Goal: Task Accomplishment & Management: Use online tool/utility

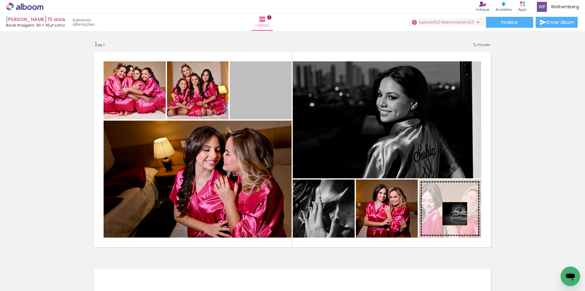
drag, startPoint x: 261, startPoint y: 95, endPoint x: 453, endPoint y: 213, distance: 225.6
click at [0, 0] on slot at bounding box center [0, 0] width 0 height 0
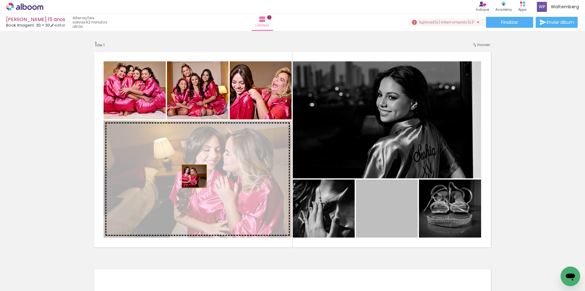
drag, startPoint x: 382, startPoint y: 210, endPoint x: 192, endPoint y: 176, distance: 193.0
click at [0, 0] on slot at bounding box center [0, 0] width 0 height 0
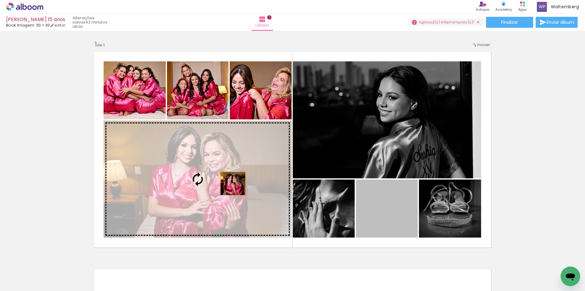
drag, startPoint x: 394, startPoint y: 214, endPoint x: 231, endPoint y: 183, distance: 166.2
click at [0, 0] on slot at bounding box center [0, 0] width 0 height 0
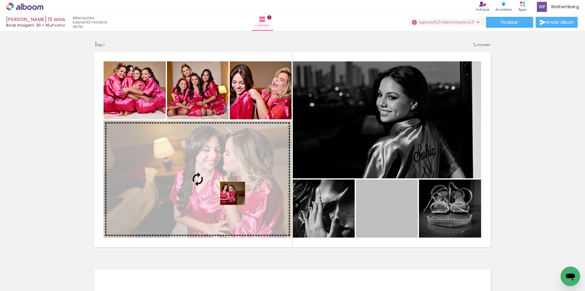
drag, startPoint x: 386, startPoint y: 211, endPoint x: 222, endPoint y: 191, distance: 165.8
click at [0, 0] on slot at bounding box center [0, 0] width 0 height 0
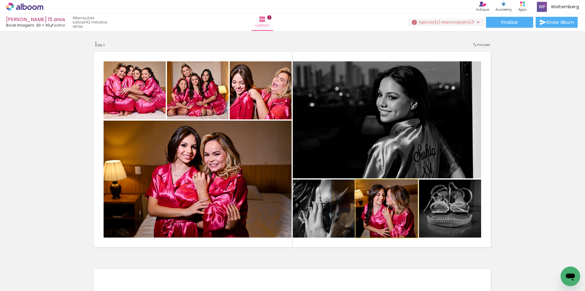
drag, startPoint x: 385, startPoint y: 217, endPoint x: 367, endPoint y: 217, distance: 17.4
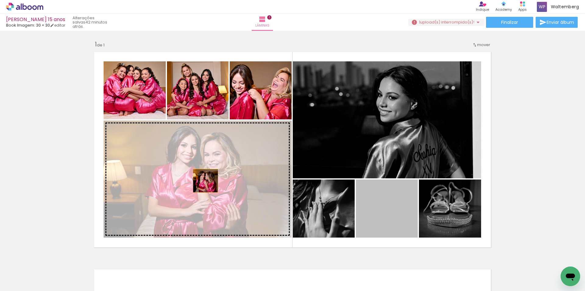
drag, startPoint x: 383, startPoint y: 215, endPoint x: 185, endPoint y: 175, distance: 201.3
click at [0, 0] on slot at bounding box center [0, 0] width 0 height 0
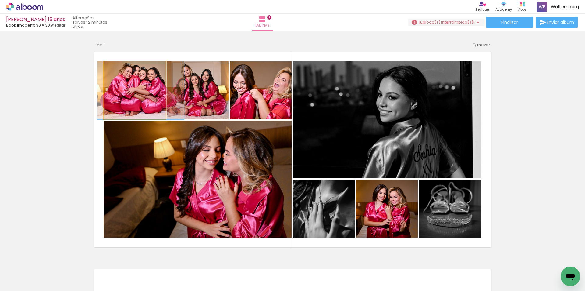
drag, startPoint x: 118, startPoint y: 92, endPoint x: 124, endPoint y: 95, distance: 6.7
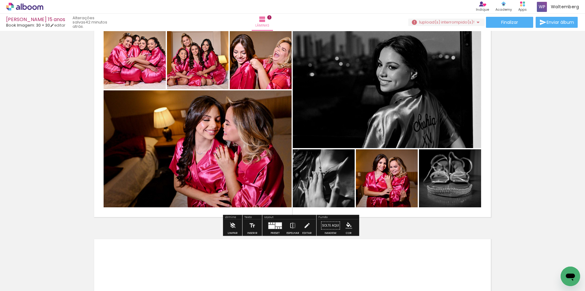
scroll to position [30, 0]
click at [271, 223] on div at bounding box center [272, 223] width 2 height 2
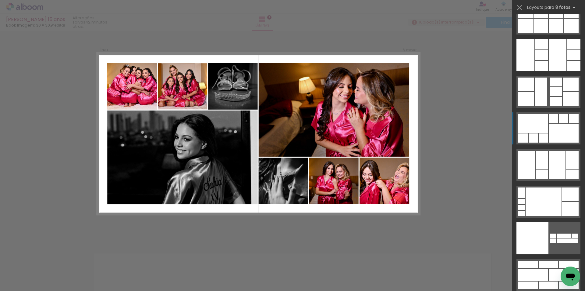
scroll to position [8, 0]
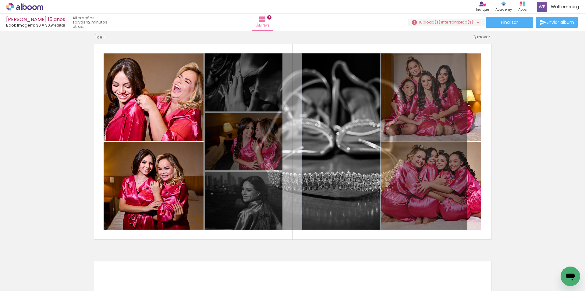
drag, startPoint x: 355, startPoint y: 133, endPoint x: 349, endPoint y: 135, distance: 5.8
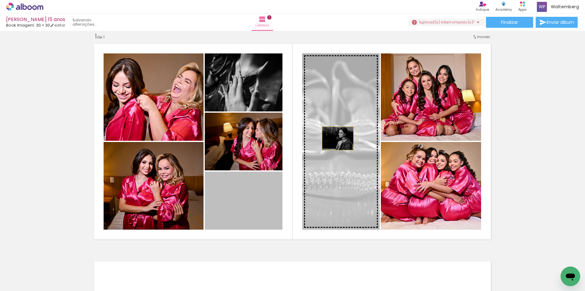
drag, startPoint x: 252, startPoint y: 195, endPoint x: 336, endPoint y: 138, distance: 101.2
click at [0, 0] on slot at bounding box center [0, 0] width 0 height 0
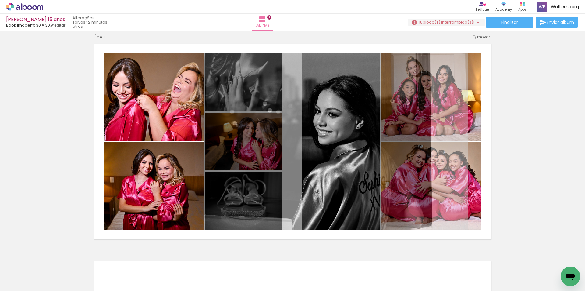
drag, startPoint x: 334, startPoint y: 143, endPoint x: 330, endPoint y: 145, distance: 5.1
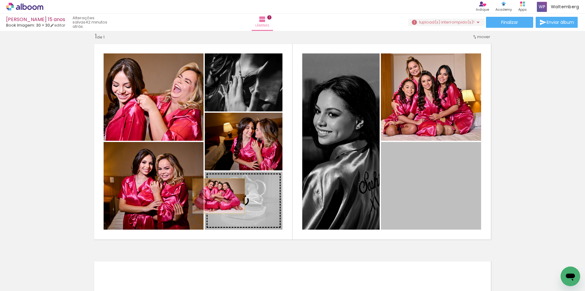
drag, startPoint x: 441, startPoint y: 180, endPoint x: 223, endPoint y: 196, distance: 218.6
click at [0, 0] on slot at bounding box center [0, 0] width 0 height 0
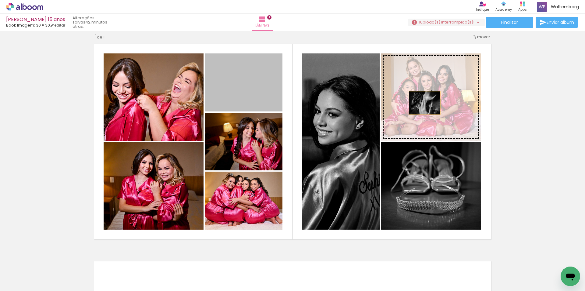
drag, startPoint x: 245, startPoint y: 88, endPoint x: 439, endPoint y: 102, distance: 194.1
click at [0, 0] on slot at bounding box center [0, 0] width 0 height 0
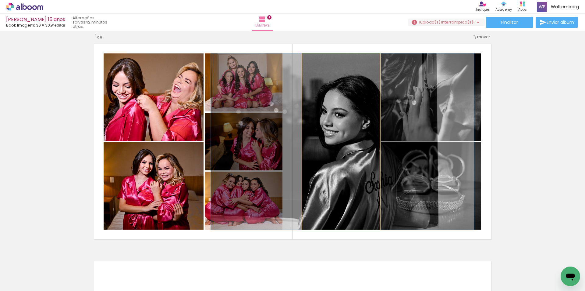
drag, startPoint x: 345, startPoint y: 114, endPoint x: 352, endPoint y: 114, distance: 6.4
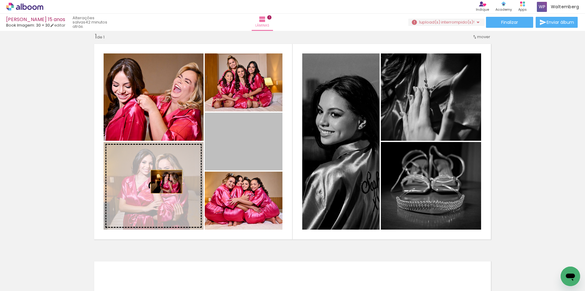
drag, startPoint x: 257, startPoint y: 145, endPoint x: 163, endPoint y: 181, distance: 100.5
click at [0, 0] on slot at bounding box center [0, 0] width 0 height 0
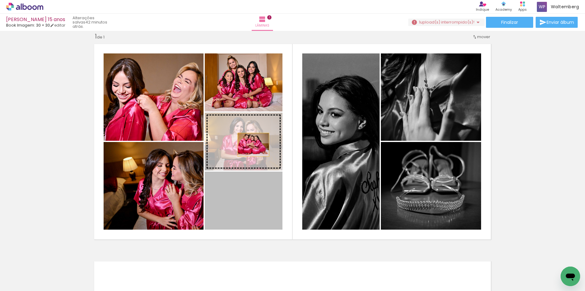
drag, startPoint x: 258, startPoint y: 186, endPoint x: 212, endPoint y: 146, distance: 60.9
click at [0, 0] on slot at bounding box center [0, 0] width 0 height 0
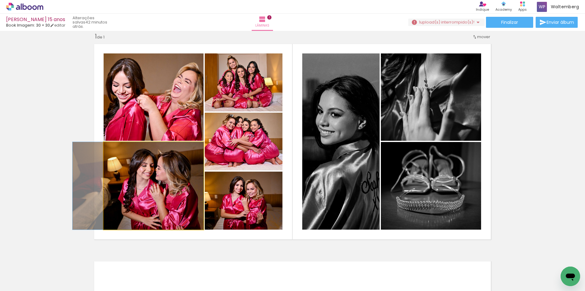
drag, startPoint x: 142, startPoint y: 178, endPoint x: 122, endPoint y: 177, distance: 20.2
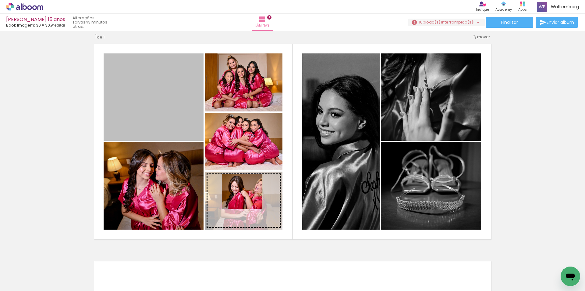
drag, startPoint x: 152, startPoint y: 92, endPoint x: 240, endPoint y: 191, distance: 132.6
click at [0, 0] on slot at bounding box center [0, 0] width 0 height 0
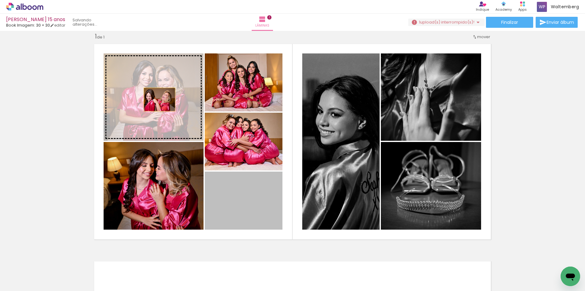
drag, startPoint x: 251, startPoint y: 203, endPoint x: 157, endPoint y: 99, distance: 140.1
click at [0, 0] on slot at bounding box center [0, 0] width 0 height 0
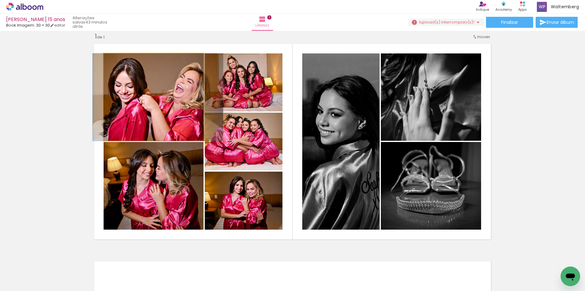
drag, startPoint x: 163, startPoint y: 90, endPoint x: 168, endPoint y: 89, distance: 4.8
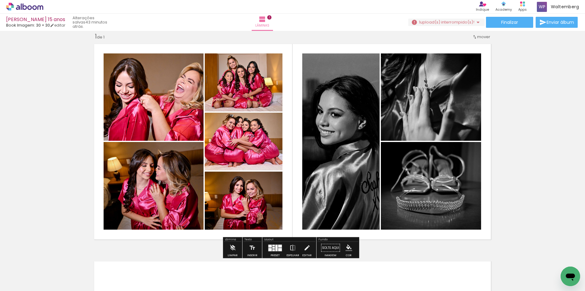
click at [273, 245] on div at bounding box center [274, 245] width 2 height 2
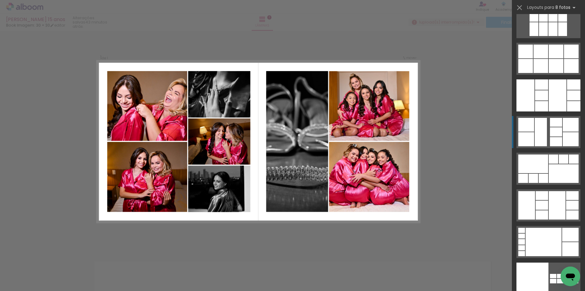
scroll to position [3102, 0]
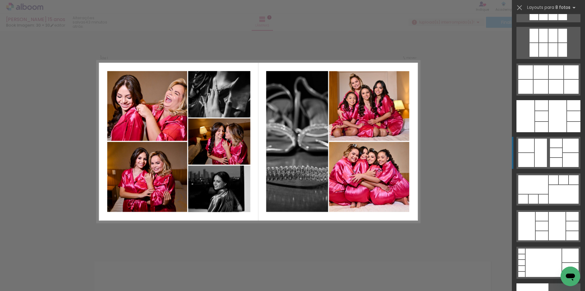
click at [519, 6] on iron-icon at bounding box center [520, 7] width 9 height 9
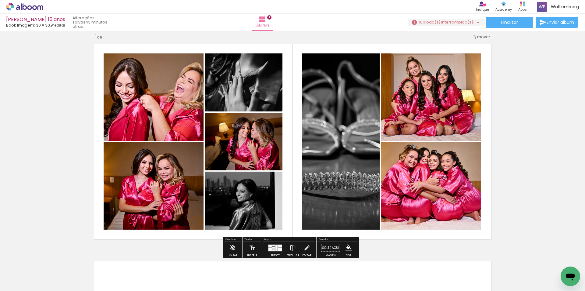
click at [291, 248] on iron-icon at bounding box center [293, 247] width 7 height 12
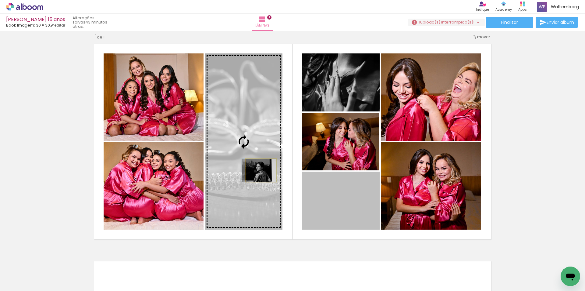
drag, startPoint x: 337, startPoint y: 203, endPoint x: 259, endPoint y: 169, distance: 85.2
click at [0, 0] on slot at bounding box center [0, 0] width 0 height 0
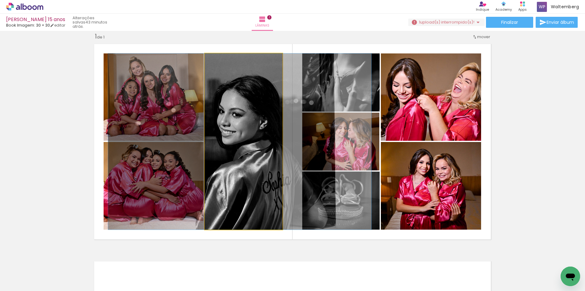
drag, startPoint x: 248, startPoint y: 148, endPoint x: 244, endPoint y: 148, distance: 3.7
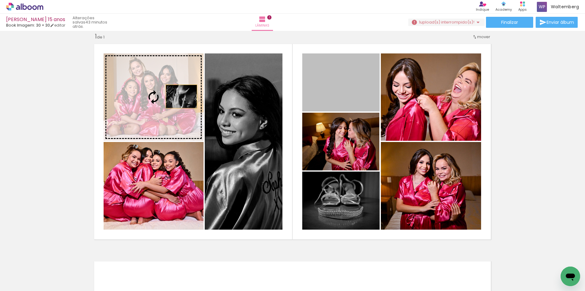
drag, startPoint x: 242, startPoint y: 94, endPoint x: 252, endPoint y: 133, distance: 40.1
click at [0, 0] on slot at bounding box center [0, 0] width 0 height 0
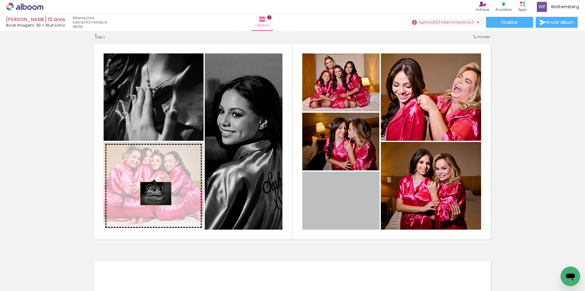
drag, startPoint x: 335, startPoint y: 205, endPoint x: 154, endPoint y: 193, distance: 181.5
click at [0, 0] on slot at bounding box center [0, 0] width 0 height 0
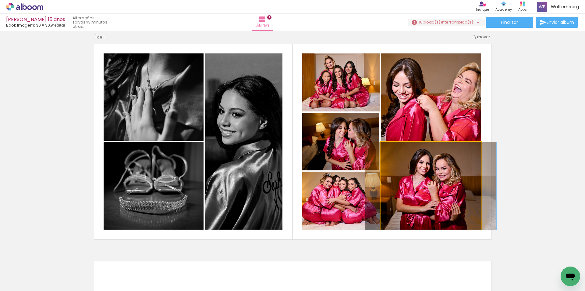
click at [462, 194] on quentale-photo at bounding box center [431, 186] width 100 height 88
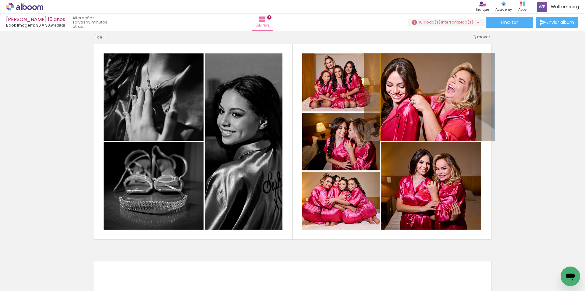
drag, startPoint x: 434, startPoint y: 98, endPoint x: 429, endPoint y: 97, distance: 5.2
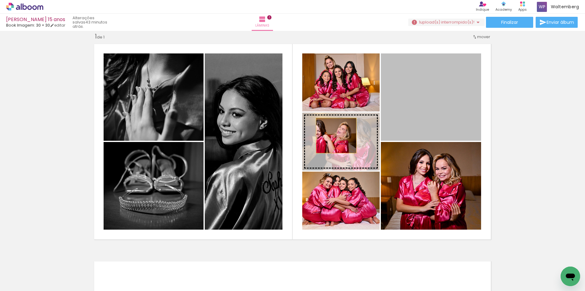
drag, startPoint x: 432, startPoint y: 100, endPoint x: 334, endPoint y: 135, distance: 104.0
click at [0, 0] on slot at bounding box center [0, 0] width 0 height 0
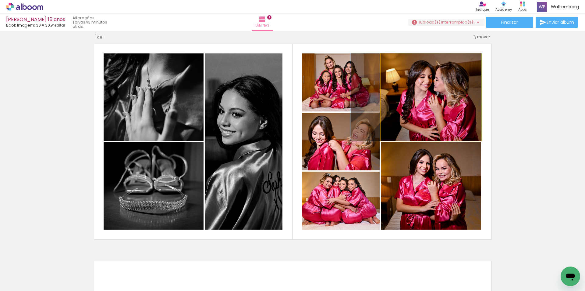
drag, startPoint x: 440, startPoint y: 86, endPoint x: 427, endPoint y: 84, distance: 12.9
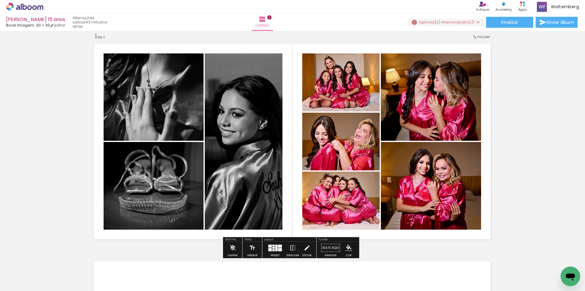
click at [335, 150] on quentale-photo at bounding box center [340, 142] width 77 height 58
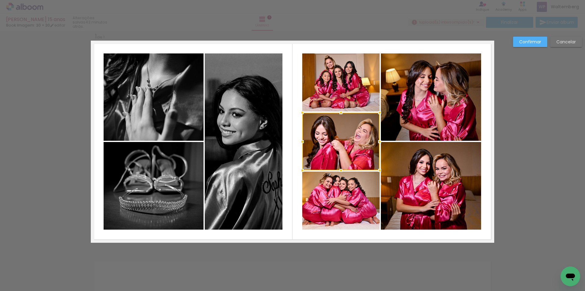
click at [0, 0] on slot "Cancelar" at bounding box center [0, 0] width 0 height 0
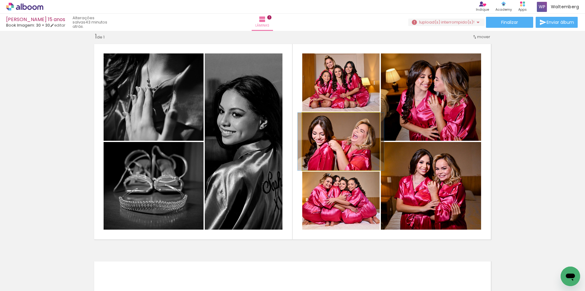
drag, startPoint x: 344, startPoint y: 141, endPoint x: 342, endPoint y: 201, distance: 59.8
click at [0, 0] on slot at bounding box center [0, 0] width 0 height 0
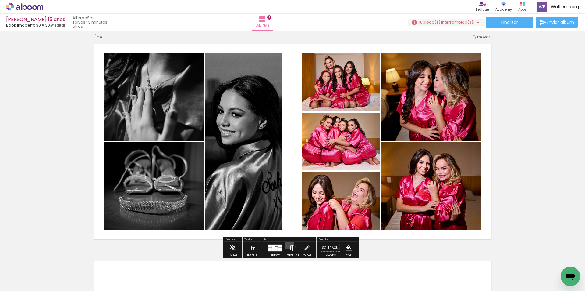
click at [287, 243] on paper-button "Espelhar" at bounding box center [293, 249] width 16 height 16
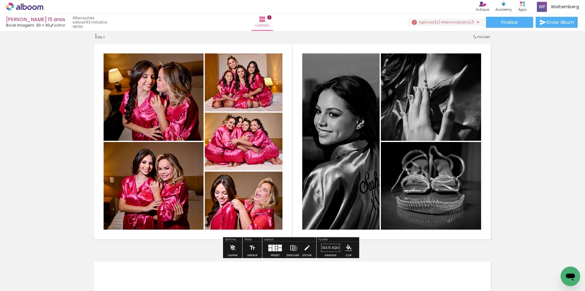
click at [294, 248] on iron-icon at bounding box center [293, 247] width 7 height 12
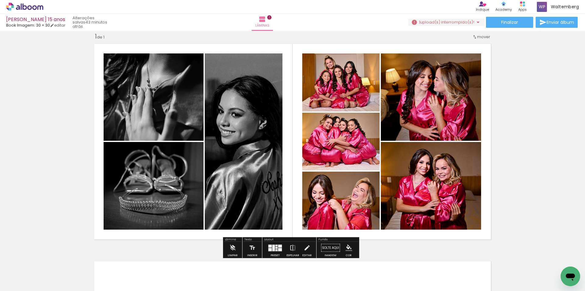
click at [270, 245] on div at bounding box center [270, 245] width 3 height 3
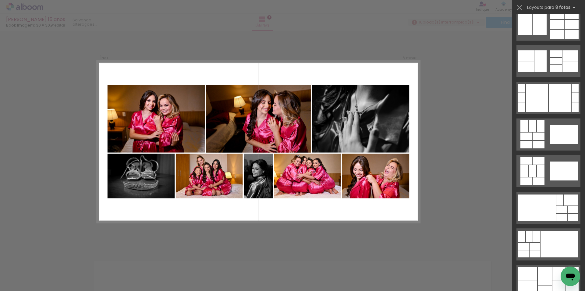
scroll to position [1059, 0]
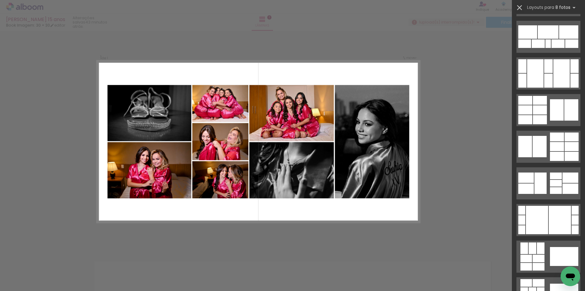
click at [519, 7] on iron-icon at bounding box center [520, 7] width 9 height 9
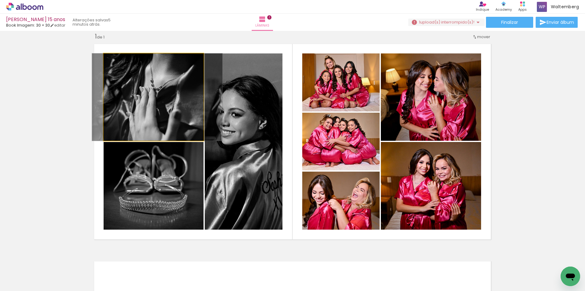
click at [169, 103] on quentale-photo at bounding box center [154, 96] width 100 height 87
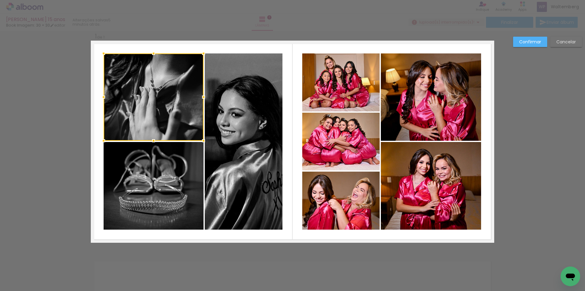
click at [0, 0] on slot "Cancelar" at bounding box center [0, 0] width 0 height 0
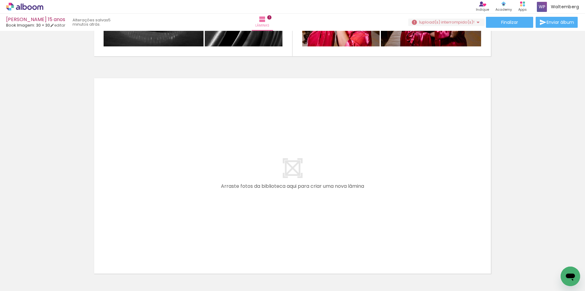
scroll to position [0, 3619]
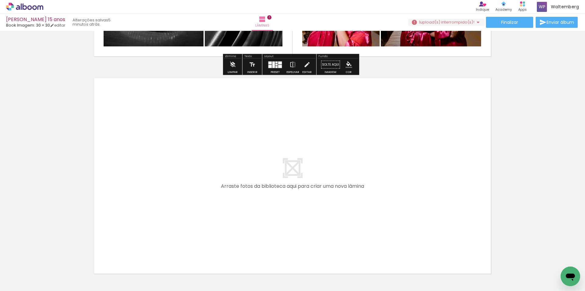
click at [435, 19] on paper-button "1 upload(s) interrompido(s)! 99,73%" at bounding box center [447, 22] width 77 height 7
click at [0, 0] on slot "Buscar arquivos interrompidos" at bounding box center [0, 0] width 0 height 0
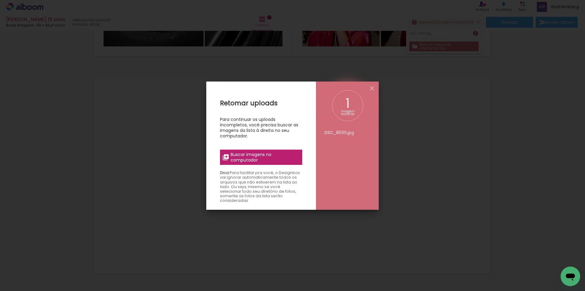
click at [260, 161] on span "Buscar imagens no computador" at bounding box center [265, 157] width 68 height 11
click at [0, 0] on input "file" at bounding box center [0, 0] width 0 height 0
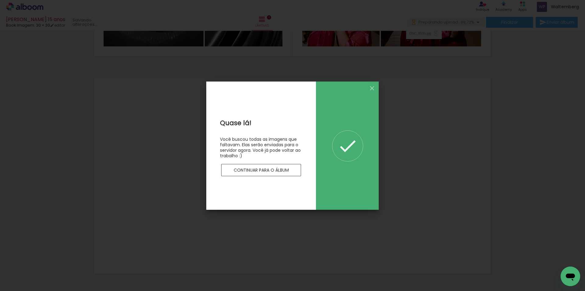
scroll to position [0, 0]
click at [0, 0] on slot "Continuar para o álbum" at bounding box center [0, 0] width 0 height 0
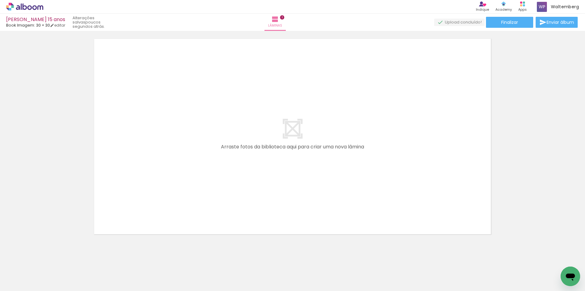
scroll to position [236, 0]
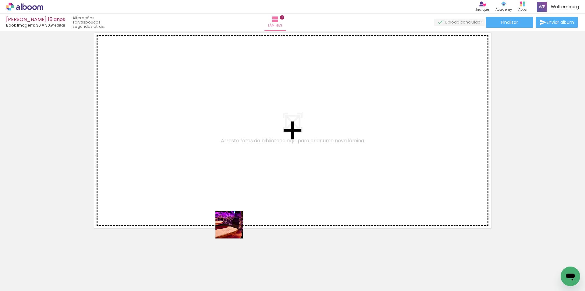
drag, startPoint x: 240, startPoint y: 276, endPoint x: 223, endPoint y: 154, distance: 122.9
click at [223, 157] on quentale-workspace at bounding box center [292, 145] width 585 height 291
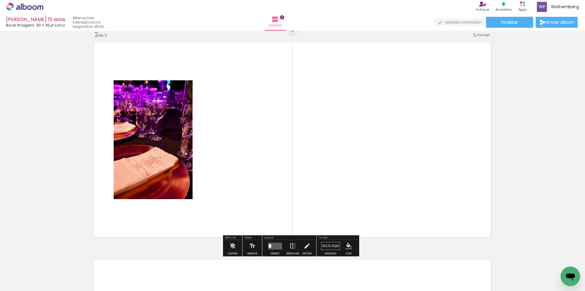
scroll to position [225, 0]
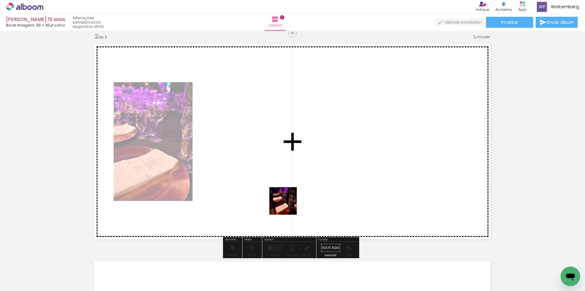
drag, startPoint x: 275, startPoint y: 272, endPoint x: 287, endPoint y: 166, distance: 106.8
click at [287, 166] on quentale-workspace at bounding box center [292, 145] width 585 height 291
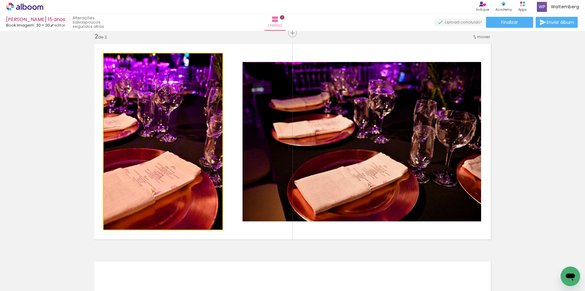
drag, startPoint x: 171, startPoint y: 140, endPoint x: 171, endPoint y: 162, distance: 22.3
click at [35, 123] on div "Inserir lâmina 1 de 2 Inserir lâmina 2 de 2" at bounding box center [292, 134] width 585 height 652
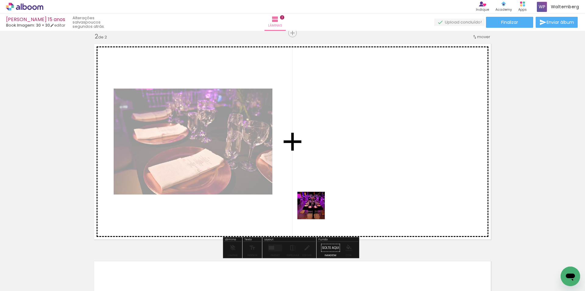
drag, startPoint x: 307, startPoint y: 265, endPoint x: 338, endPoint y: 155, distance: 115.1
click at [338, 155] on quentale-workspace at bounding box center [292, 145] width 585 height 291
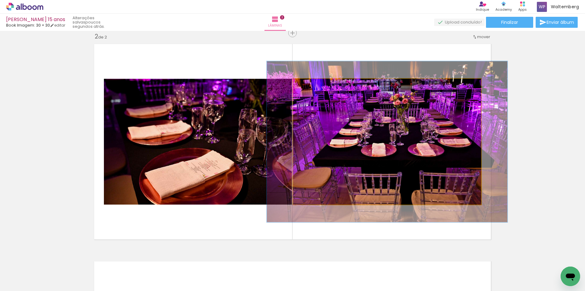
drag, startPoint x: 302, startPoint y: 86, endPoint x: 350, endPoint y: 110, distance: 53.7
click at [309, 88] on div at bounding box center [314, 85] width 10 height 10
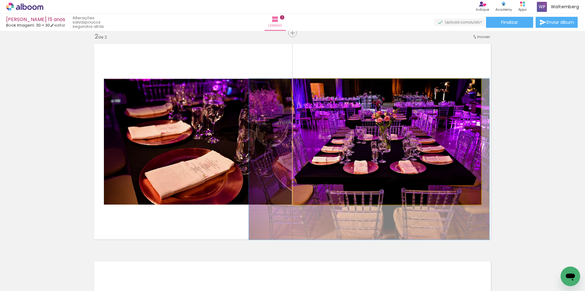
drag, startPoint x: 428, startPoint y: 138, endPoint x: 412, endPoint y: 161, distance: 28.6
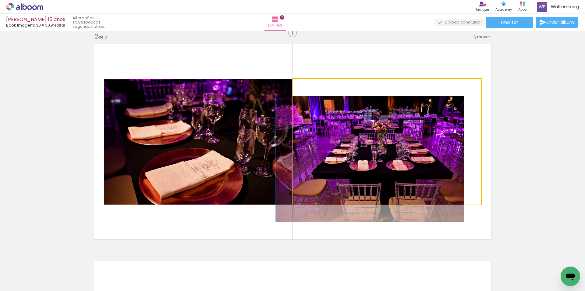
drag, startPoint x: 312, startPoint y: 86, endPoint x: 279, endPoint y: 89, distance: 33.4
type paper-slider "100"
click at [0, 0] on slot at bounding box center [0, 0] width 0 height 0
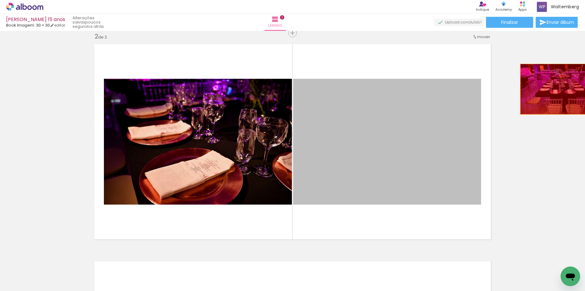
drag, startPoint x: 392, startPoint y: 141, endPoint x: 546, endPoint y: 110, distance: 157.7
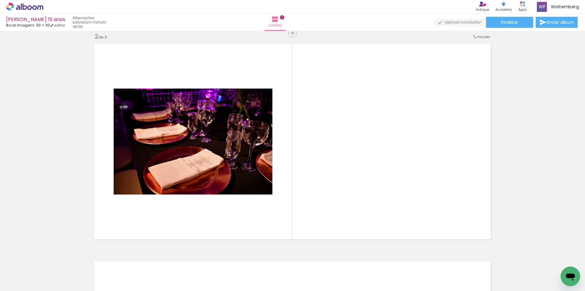
scroll to position [0, 8065]
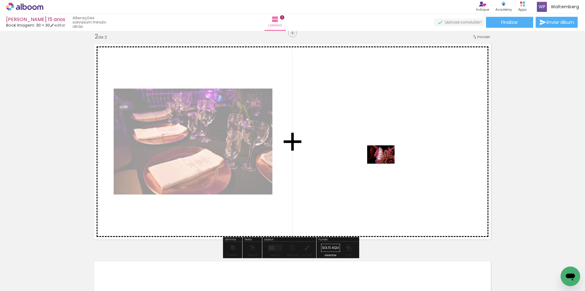
drag, startPoint x: 193, startPoint y: 271, endPoint x: 386, endPoint y: 163, distance: 220.6
click at [386, 163] on quentale-workspace at bounding box center [292, 145] width 585 height 291
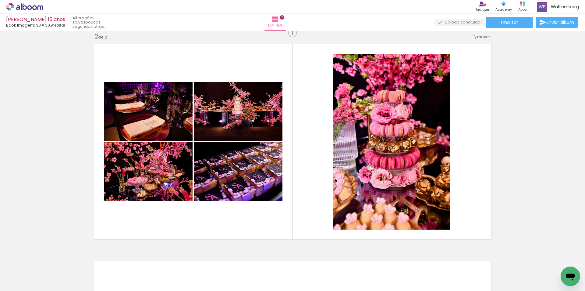
scroll to position [0, 8168]
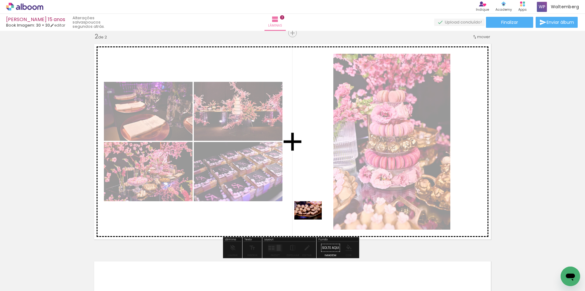
drag, startPoint x: 230, startPoint y: 273, endPoint x: 313, endPoint y: 219, distance: 99.2
click at [313, 219] on quentale-workspace at bounding box center [292, 145] width 585 height 291
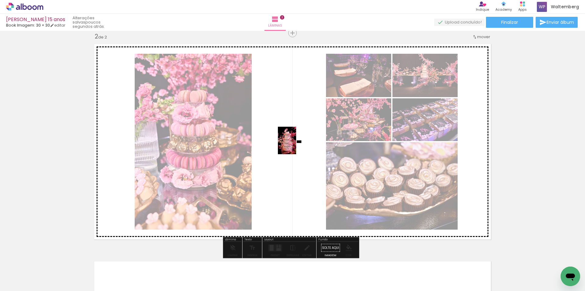
drag, startPoint x: 461, startPoint y: 269, endPoint x: 264, endPoint y: 158, distance: 226.8
click at [297, 144] on quentale-workspace at bounding box center [292, 145] width 585 height 291
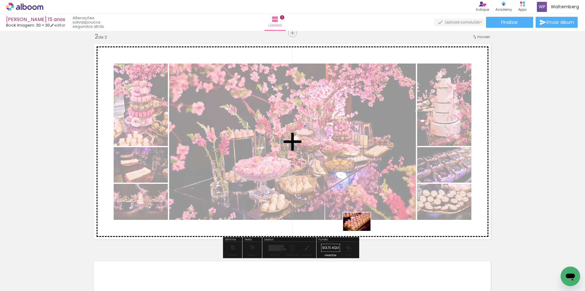
drag, startPoint x: 330, startPoint y: 270, endPoint x: 362, endPoint y: 231, distance: 50.3
click at [362, 231] on quentale-workspace at bounding box center [292, 145] width 585 height 291
click at [362, 231] on quentale-layouter at bounding box center [293, 142] width 404 height 202
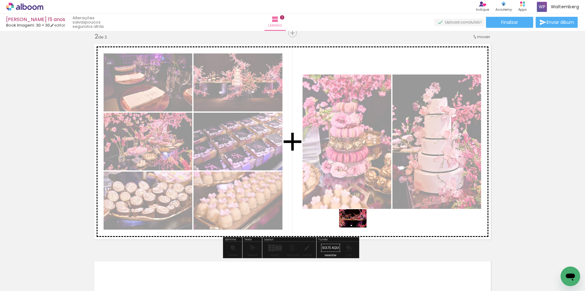
drag, startPoint x: 200, startPoint y: 269, endPoint x: 358, endPoint y: 227, distance: 163.2
click at [358, 227] on quentale-workspace at bounding box center [292, 145] width 585 height 291
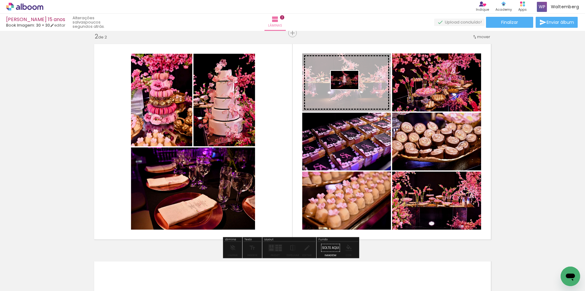
drag, startPoint x: 58, startPoint y: 272, endPoint x: 349, endPoint y: 89, distance: 344.2
click at [349, 89] on quentale-workspace at bounding box center [292, 145] width 585 height 291
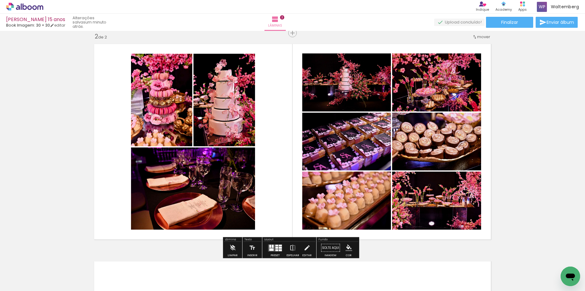
click at [273, 246] on quentale-layouter at bounding box center [275, 247] width 14 height 7
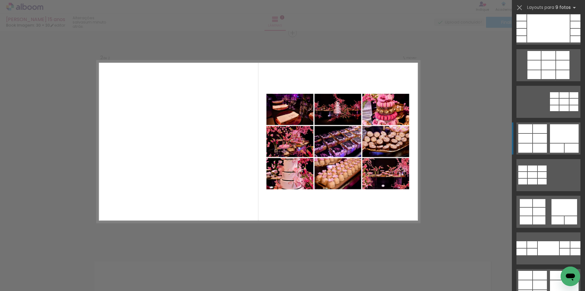
scroll to position [366, 0]
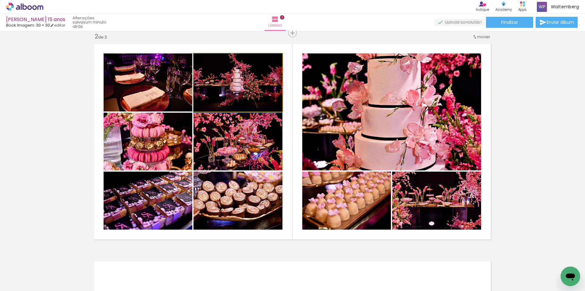
drag, startPoint x: 247, startPoint y: 84, endPoint x: 429, endPoint y: 110, distance: 184.3
click at [0, 0] on slot at bounding box center [0, 0] width 0 height 0
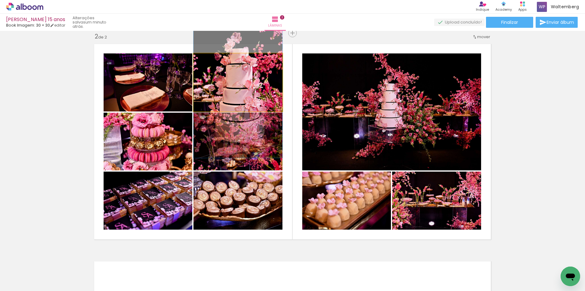
drag, startPoint x: 240, startPoint y: 79, endPoint x: 240, endPoint y: 88, distance: 8.8
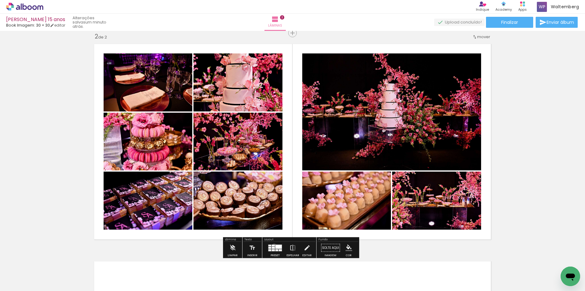
click at [273, 246] on quentale-layouter at bounding box center [275, 247] width 14 height 7
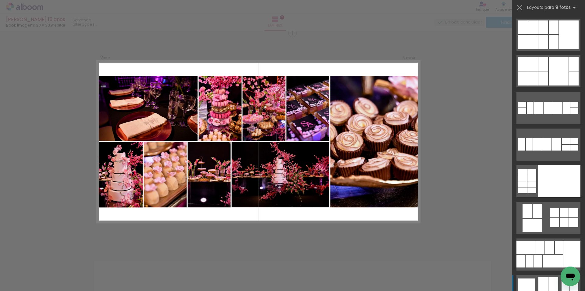
scroll to position [957, 0]
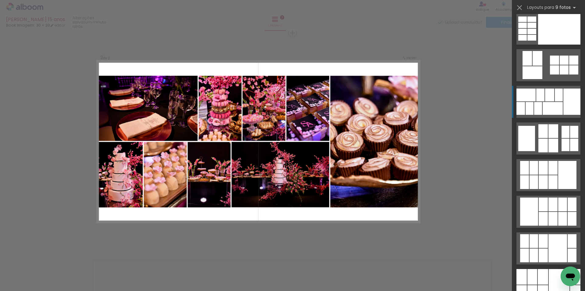
click at [564, 102] on div at bounding box center [572, 101] width 17 height 26
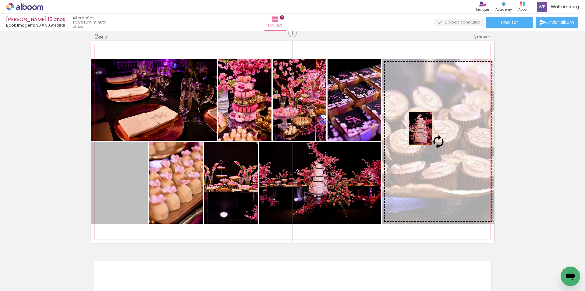
drag, startPoint x: 122, startPoint y: 175, endPoint x: 419, endPoint y: 121, distance: 302.1
click at [0, 0] on slot at bounding box center [0, 0] width 0 height 0
click at [426, 122] on quentale-photo at bounding box center [439, 141] width 112 height 164
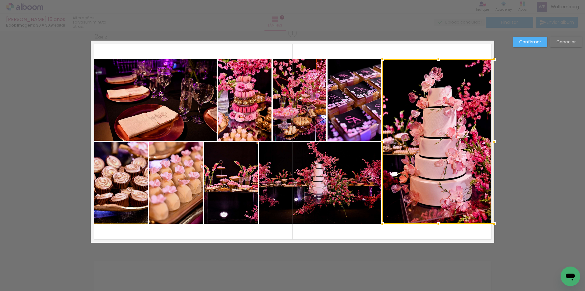
click at [324, 176] on quentale-photo at bounding box center [320, 183] width 122 height 82
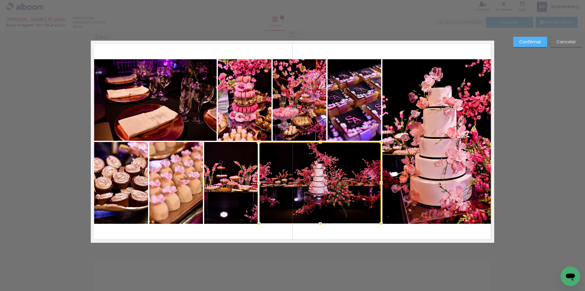
click at [0, 0] on slot "Confirmar" at bounding box center [0, 0] width 0 height 0
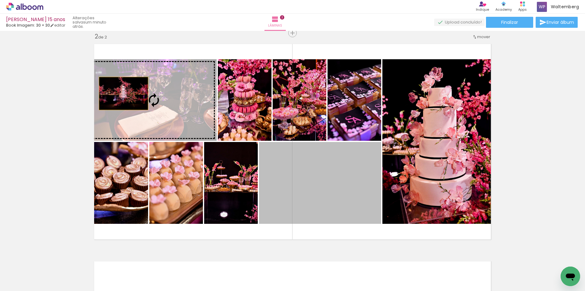
drag, startPoint x: 331, startPoint y: 180, endPoint x: 121, endPoint y: 93, distance: 226.8
click at [0, 0] on slot at bounding box center [0, 0] width 0 height 0
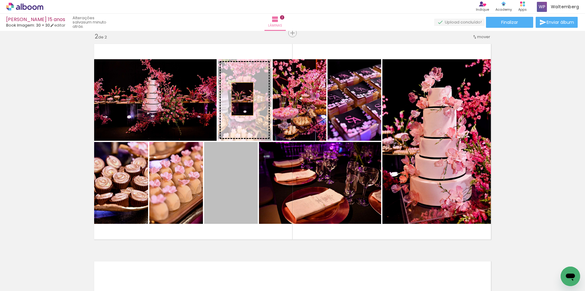
drag, startPoint x: 223, startPoint y: 177, endPoint x: 240, endPoint y: 98, distance: 80.8
click at [0, 0] on slot at bounding box center [0, 0] width 0 height 0
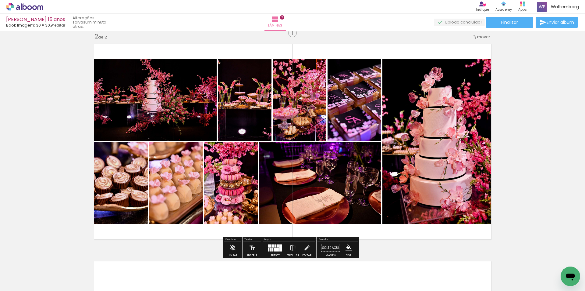
drag, startPoint x: 272, startPoint y: 245, endPoint x: 384, endPoint y: 219, distance: 114.9
click at [272, 245] on div at bounding box center [273, 245] width 2 height 3
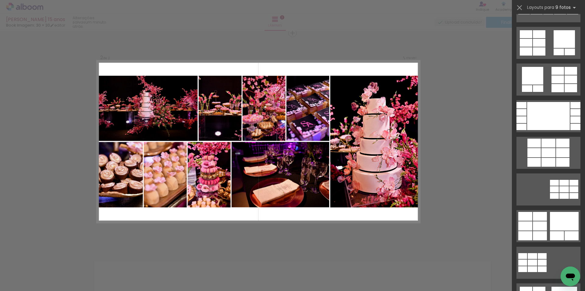
scroll to position [0, 0]
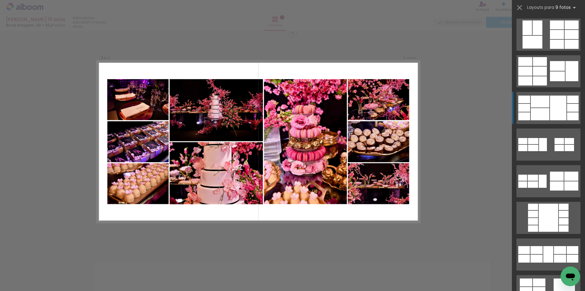
click at [533, 76] on div at bounding box center [526, 70] width 14 height 9
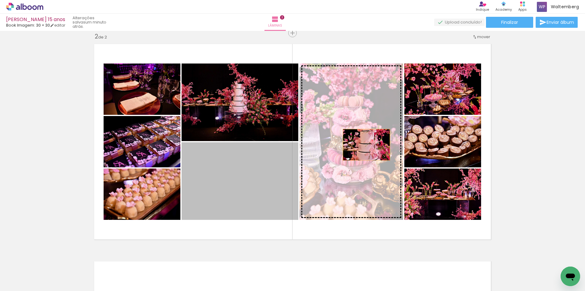
drag, startPoint x: 243, startPoint y: 185, endPoint x: 364, endPoint y: 145, distance: 128.1
click at [0, 0] on slot at bounding box center [0, 0] width 0 height 0
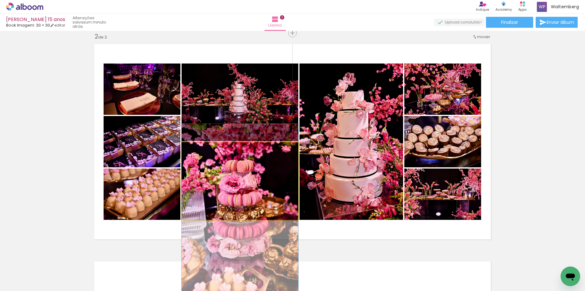
drag, startPoint x: 250, startPoint y: 176, endPoint x: 237, endPoint y: 195, distance: 23.6
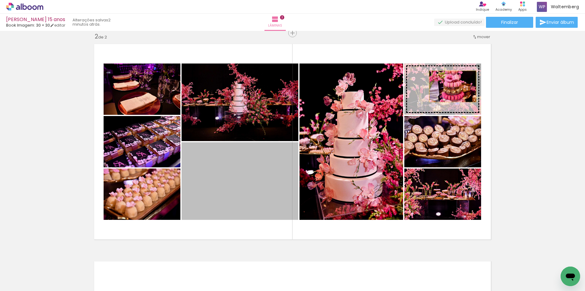
drag, startPoint x: 241, startPoint y: 191, endPoint x: 451, endPoint y: 86, distance: 234.5
click at [0, 0] on slot at bounding box center [0, 0] width 0 height 0
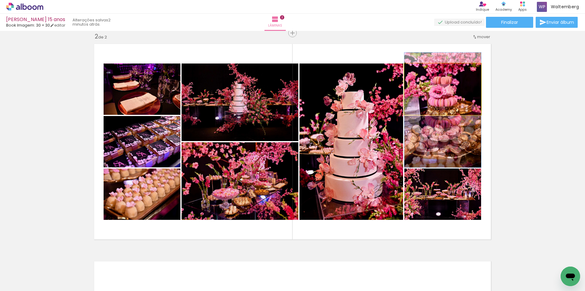
drag, startPoint x: 457, startPoint y: 85, endPoint x: 455, endPoint y: 106, distance: 21.1
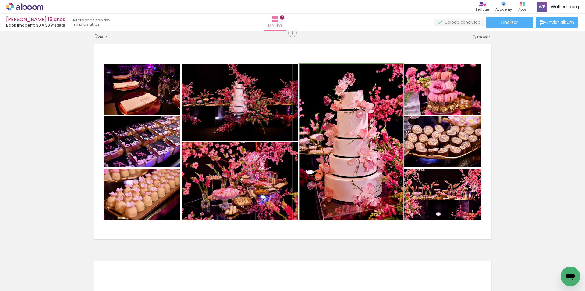
drag, startPoint x: 359, startPoint y: 166, endPoint x: 356, endPoint y: 165, distance: 3.5
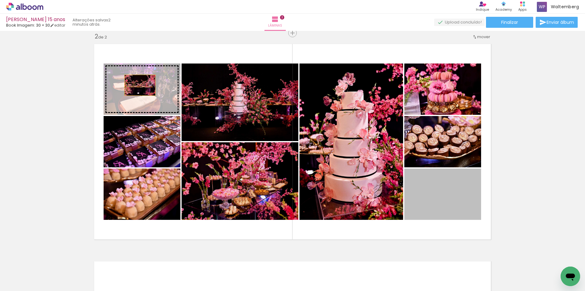
drag, startPoint x: 423, startPoint y: 202, endPoint x: 138, endPoint y: 85, distance: 308.1
click at [0, 0] on slot at bounding box center [0, 0] width 0 height 0
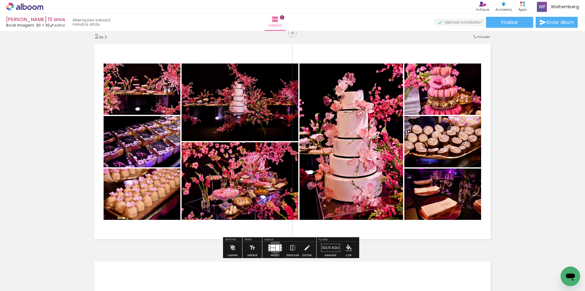
click at [274, 247] on quentale-layouter at bounding box center [275, 247] width 14 height 7
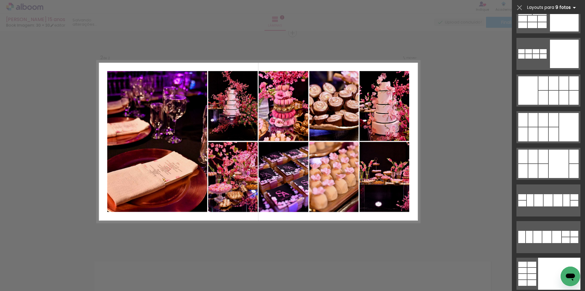
scroll to position [713, 0]
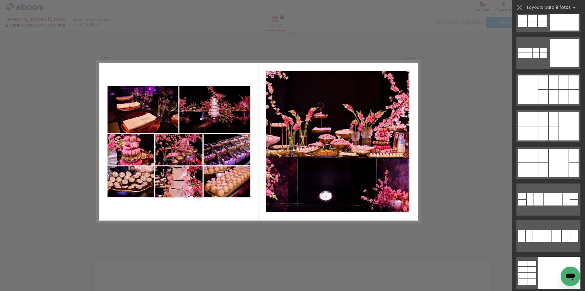
click at [519, 7] on iron-icon at bounding box center [520, 7] width 9 height 9
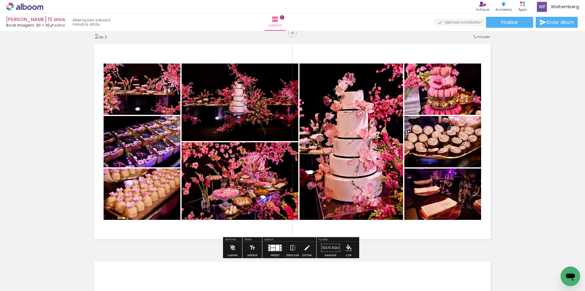
click at [558, 68] on div "Inserir lâmina 1 de 2 Inserir lâmina 2 de 2" at bounding box center [292, 134] width 585 height 652
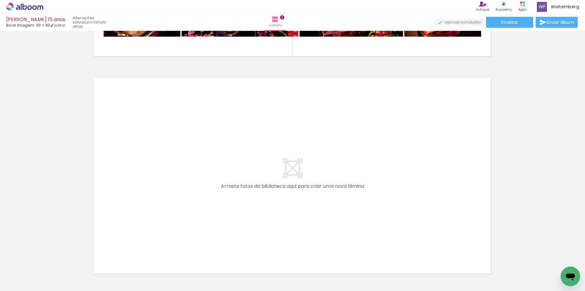
scroll to position [0, 8410]
drag, startPoint x: 288, startPoint y: 274, endPoint x: 291, endPoint y: 176, distance: 97.9
click at [291, 176] on quentale-workspace at bounding box center [292, 145] width 585 height 291
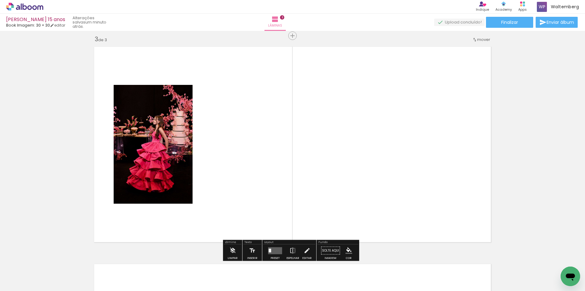
scroll to position [442, 0]
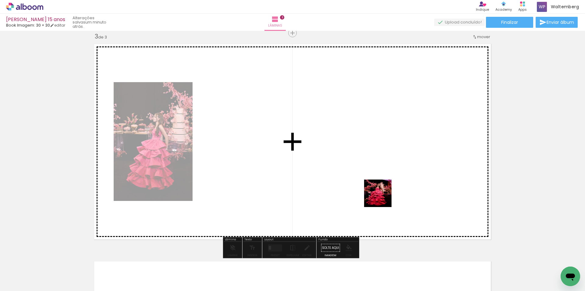
drag, startPoint x: 495, startPoint y: 275, endPoint x: 374, endPoint y: 186, distance: 149.8
click at [374, 187] on quentale-workspace at bounding box center [292, 145] width 585 height 291
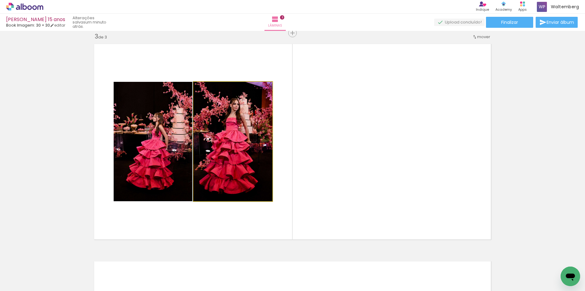
drag, startPoint x: 226, startPoint y: 143, endPoint x: 84, endPoint y: 135, distance: 141.4
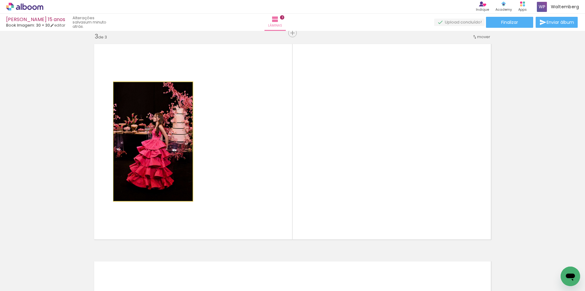
drag, startPoint x: 177, startPoint y: 154, endPoint x: 101, endPoint y: 150, distance: 76.0
click at [101, 150] on quentale-layouter at bounding box center [293, 142] width 404 height 202
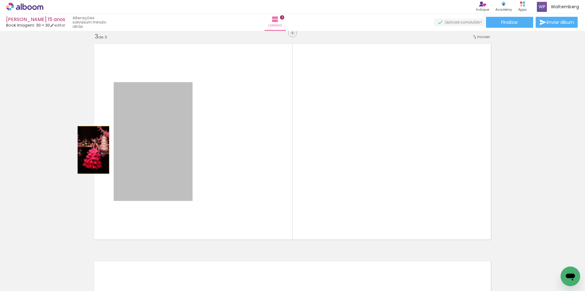
drag, startPoint x: 147, startPoint y: 158, endPoint x: 87, endPoint y: 149, distance: 61.3
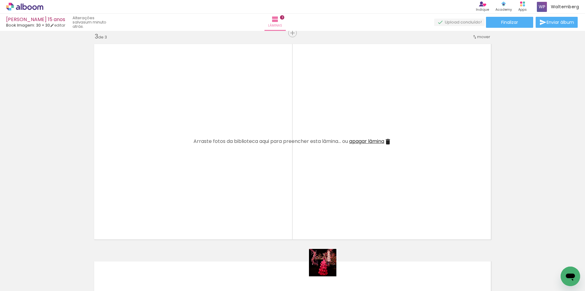
drag, startPoint x: 326, startPoint y: 271, endPoint x: 332, endPoint y: 218, distance: 53.2
click at [332, 218] on quentale-workspace at bounding box center [292, 145] width 585 height 291
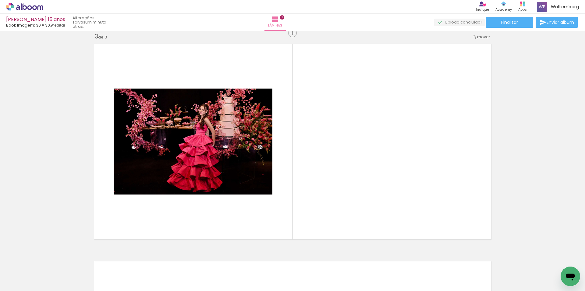
scroll to position [0, 8607]
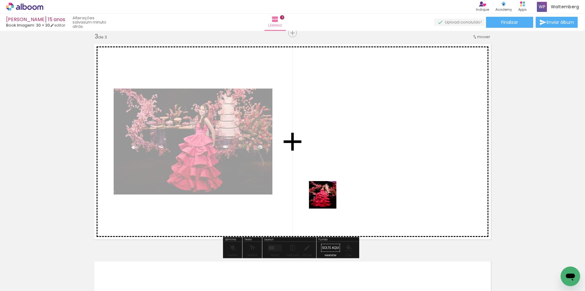
drag, startPoint x: 304, startPoint y: 266, endPoint x: 348, endPoint y: 159, distance: 115.9
click at [347, 162] on quentale-workspace at bounding box center [292, 145] width 585 height 291
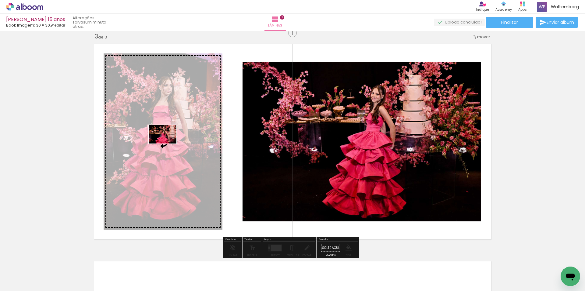
drag, startPoint x: 260, startPoint y: 250, endPoint x: 167, endPoint y: 143, distance: 140.9
click at [167, 143] on quentale-workspace at bounding box center [292, 145] width 585 height 291
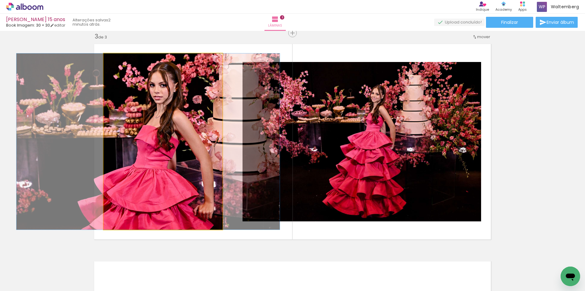
drag, startPoint x: 184, startPoint y: 145, endPoint x: 169, endPoint y: 146, distance: 15.0
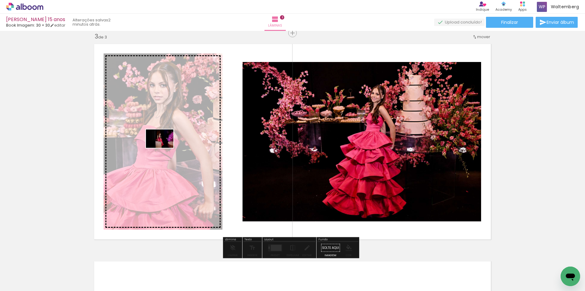
drag, startPoint x: 367, startPoint y: 274, endPoint x: 164, endPoint y: 148, distance: 239.0
click at [164, 148] on quentale-workspace at bounding box center [292, 145] width 585 height 291
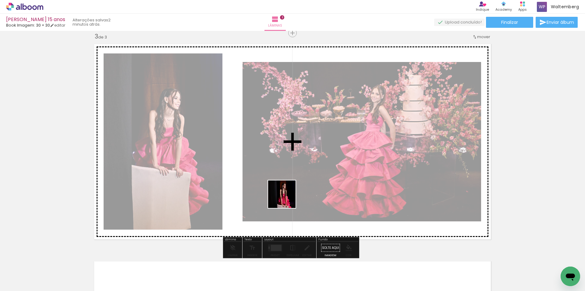
scroll to position [0, 8607]
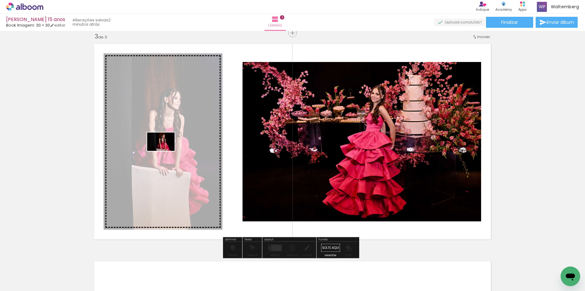
drag, startPoint x: 358, startPoint y: 240, endPoint x: 166, endPoint y: 151, distance: 212.0
click at [166, 151] on quentale-workspace at bounding box center [292, 145] width 585 height 291
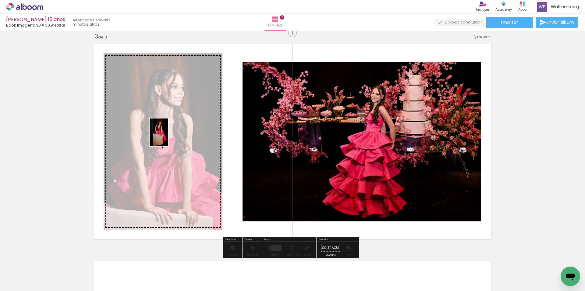
drag, startPoint x: 506, startPoint y: 269, endPoint x: 168, endPoint y: 137, distance: 363.2
click at [168, 137] on quentale-workspace at bounding box center [292, 145] width 585 height 291
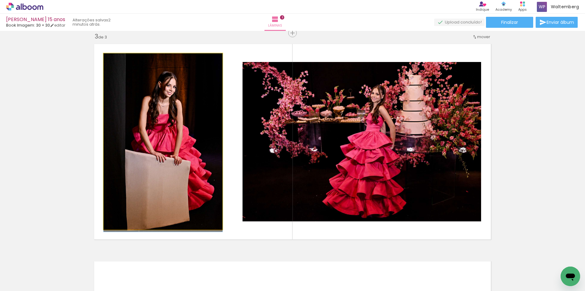
drag, startPoint x: 171, startPoint y: 137, endPoint x: 176, endPoint y: 138, distance: 5.3
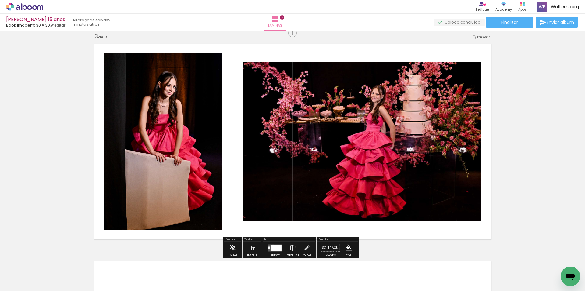
drag, startPoint x: 272, startPoint y: 246, endPoint x: 309, endPoint y: 229, distance: 41.5
click at [273, 245] on div at bounding box center [276, 247] width 11 height 6
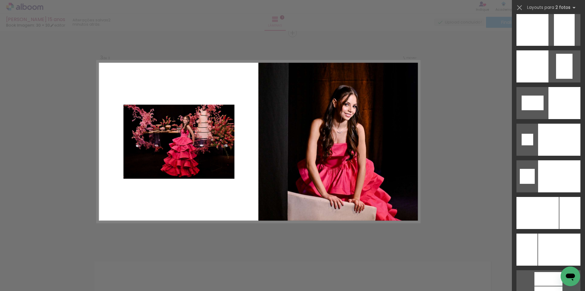
scroll to position [2531, 0]
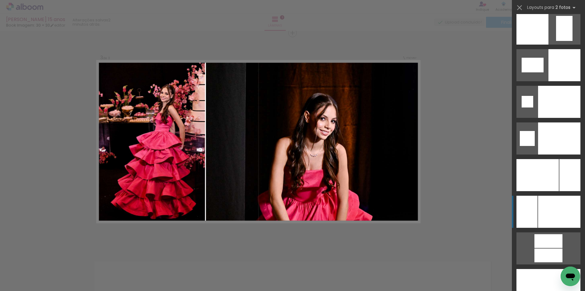
click at [549, 269] on div at bounding box center [559, 285] width 43 height 32
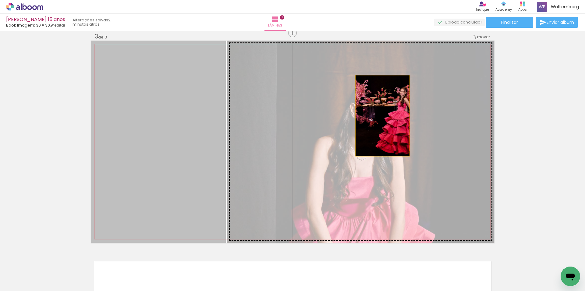
drag, startPoint x: 190, startPoint y: 112, endPoint x: 383, endPoint y: 116, distance: 193.0
click at [0, 0] on slot at bounding box center [0, 0] width 0 height 0
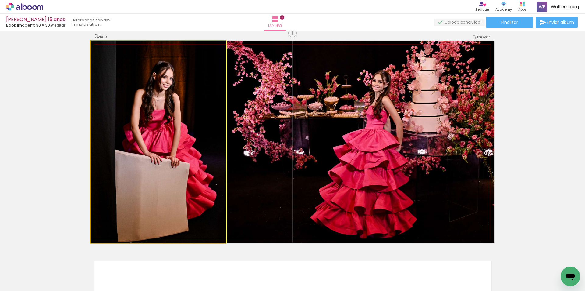
drag, startPoint x: 155, startPoint y: 118, endPoint x: 166, endPoint y: 117, distance: 11.0
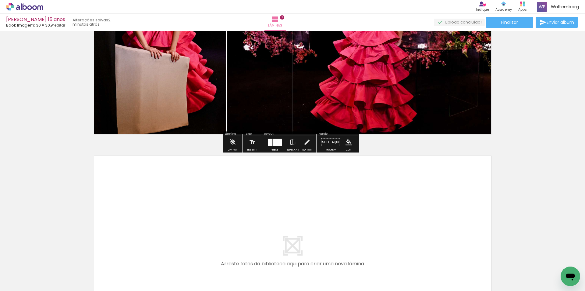
scroll to position [595, 0]
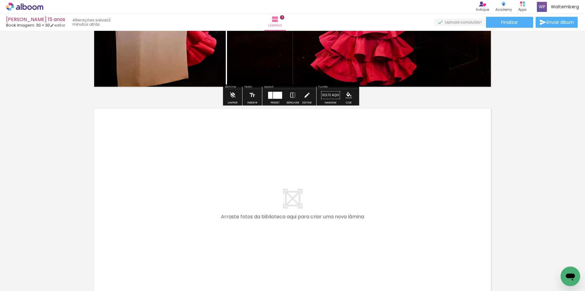
drag, startPoint x: 197, startPoint y: 268, endPoint x: 230, endPoint y: 190, distance: 84.4
click at [230, 190] on quentale-workspace at bounding box center [292, 145] width 585 height 291
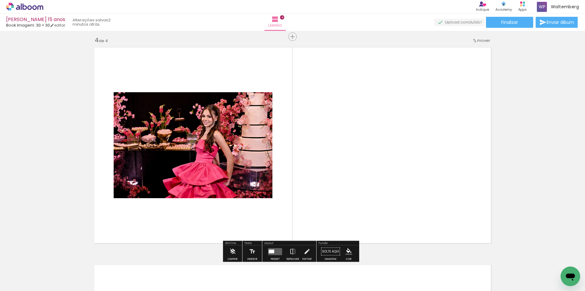
scroll to position [659, 0]
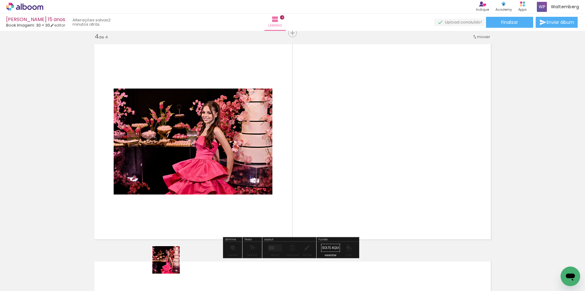
drag, startPoint x: 165, startPoint y: 268, endPoint x: 339, endPoint y: 172, distance: 198.4
click at [339, 172] on quentale-workspace at bounding box center [292, 145] width 585 height 291
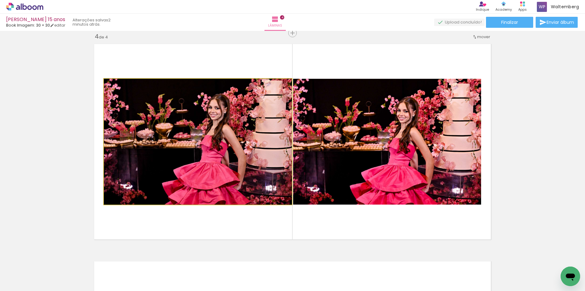
drag, startPoint x: 234, startPoint y: 145, endPoint x: 116, endPoint y: 145, distance: 117.7
drag, startPoint x: 237, startPoint y: 145, endPoint x: 173, endPoint y: 154, distance: 64.6
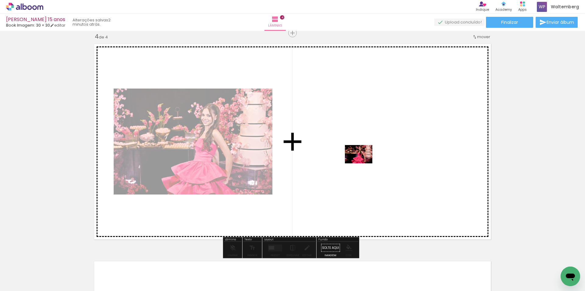
drag, startPoint x: 276, startPoint y: 268, endPoint x: 363, endPoint y: 162, distance: 137.1
click at [363, 162] on quentale-workspace at bounding box center [292, 145] width 585 height 291
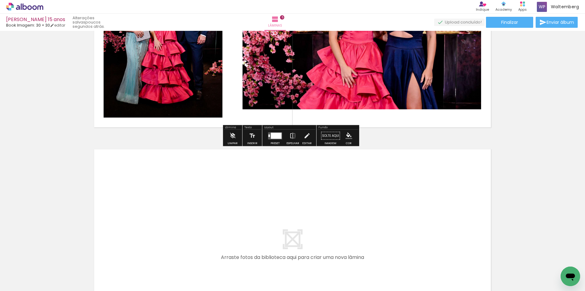
scroll to position [998, 0]
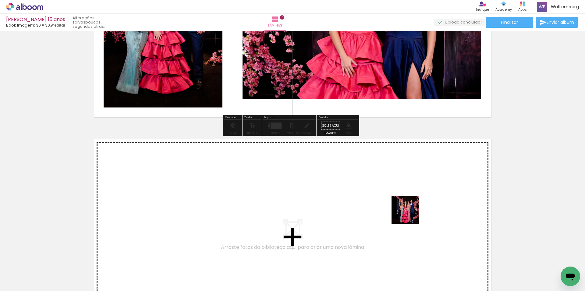
drag, startPoint x: 414, startPoint y: 219, endPoint x: 395, endPoint y: 194, distance: 31.3
click at [395, 194] on quentale-workspace at bounding box center [292, 145] width 585 height 291
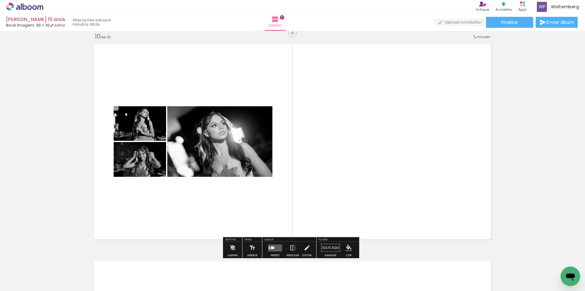
scroll to position [0, 3736]
click at [274, 244] on quentale-layouter at bounding box center [275, 247] width 14 height 7
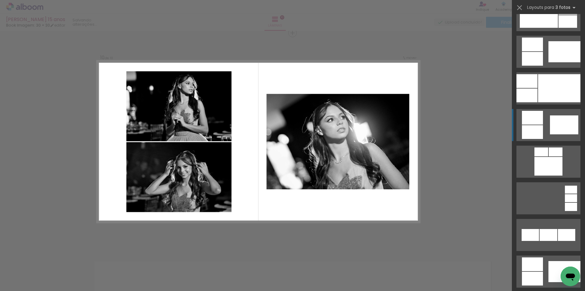
scroll to position [335, 0]
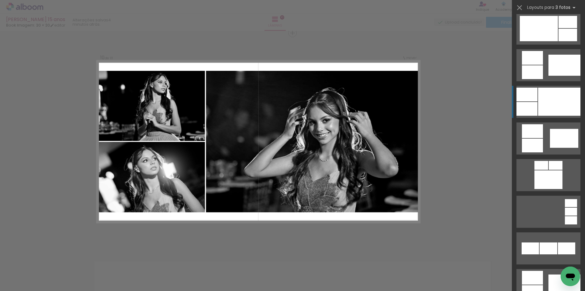
click at [551, 96] on div at bounding box center [559, 102] width 42 height 28
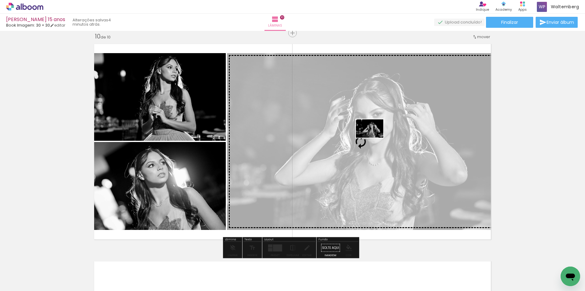
drag, startPoint x: 293, startPoint y: 271, endPoint x: 372, endPoint y: 143, distance: 150.0
click at [372, 143] on quentale-workspace at bounding box center [292, 145] width 585 height 291
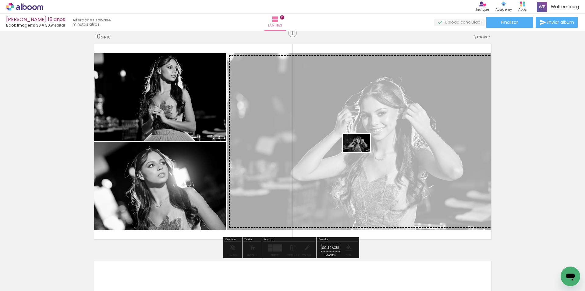
drag, startPoint x: 254, startPoint y: 271, endPoint x: 361, endPoint y: 152, distance: 160.2
click at [361, 152] on quentale-workspace at bounding box center [292, 145] width 585 height 291
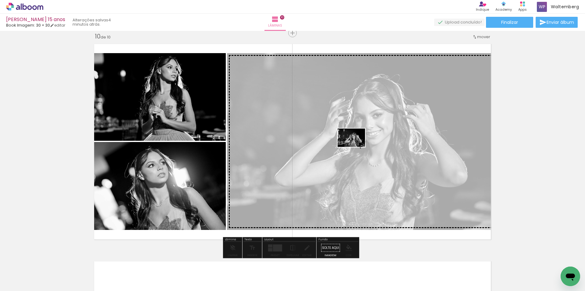
drag, startPoint x: 214, startPoint y: 271, endPoint x: 356, endPoint y: 147, distance: 188.6
click at [356, 147] on quentale-workspace at bounding box center [292, 145] width 585 height 291
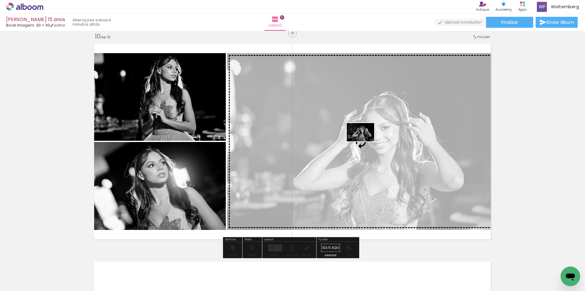
drag, startPoint x: 251, startPoint y: 272, endPoint x: 365, endPoint y: 141, distance: 173.3
click at [365, 141] on quentale-workspace at bounding box center [292, 145] width 585 height 291
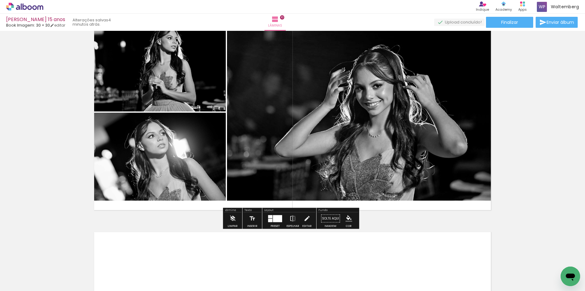
scroll to position [1992, 0]
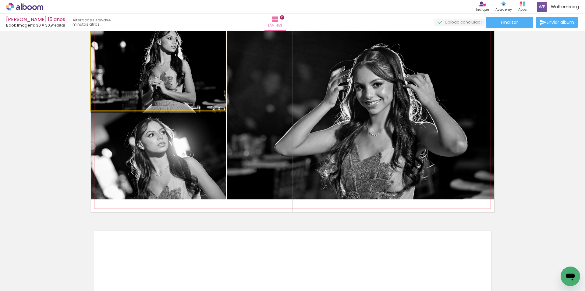
drag, startPoint x: 176, startPoint y: 75, endPoint x: 176, endPoint y: 82, distance: 7.3
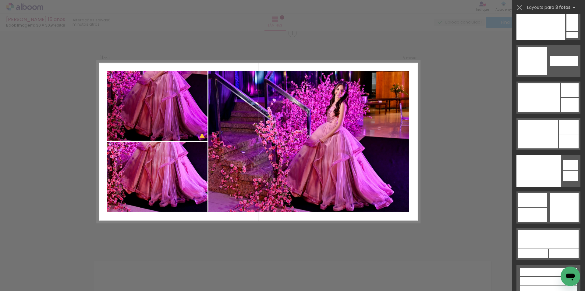
scroll to position [7700, 0]
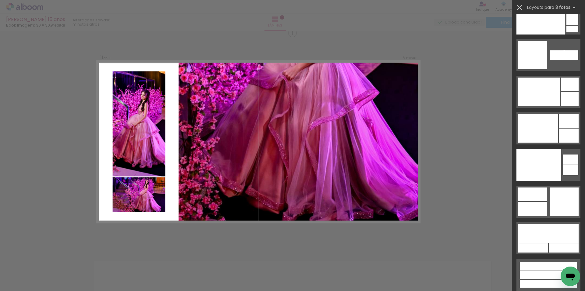
click at [522, 6] on iron-icon at bounding box center [520, 7] width 9 height 9
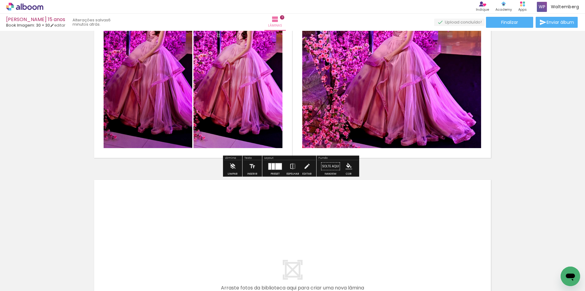
scroll to position [2331, 0]
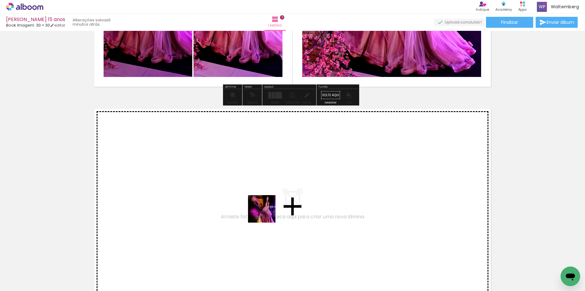
drag, startPoint x: 349, startPoint y: 269, endPoint x: 252, endPoint y: 206, distance: 115.7
click at [252, 206] on quentale-workspace at bounding box center [292, 145] width 585 height 291
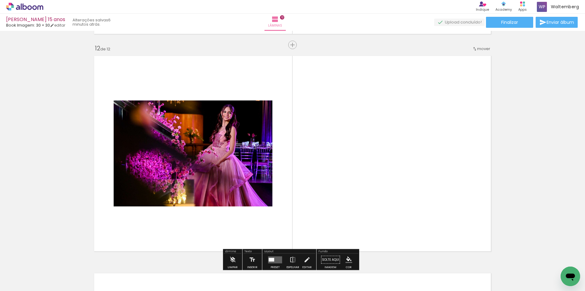
scroll to position [2396, 0]
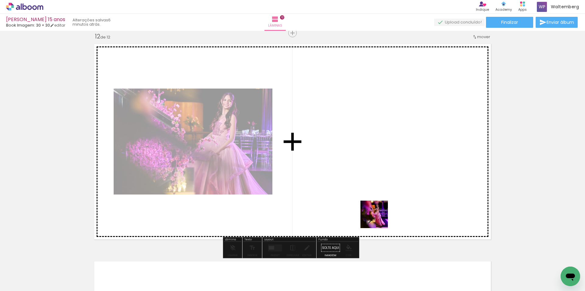
drag, startPoint x: 384, startPoint y: 250, endPoint x: 373, endPoint y: 183, distance: 67.9
click at [373, 183] on quentale-workspace at bounding box center [292, 145] width 585 height 291
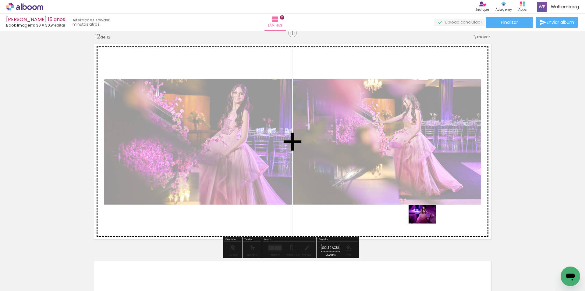
drag, startPoint x: 450, startPoint y: 273, endPoint x: 427, endPoint y: 223, distance: 54.3
click at [427, 223] on quentale-workspace at bounding box center [292, 145] width 585 height 291
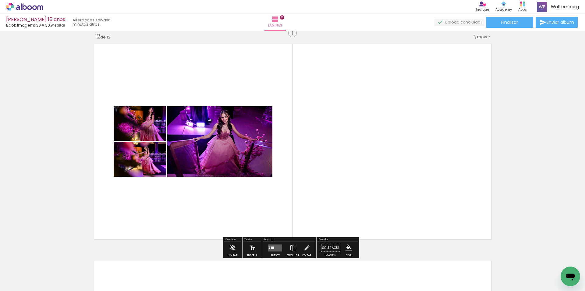
drag, startPoint x: 275, startPoint y: 246, endPoint x: 342, endPoint y: 216, distance: 73.0
click at [275, 244] on quentale-layouter at bounding box center [275, 247] width 14 height 7
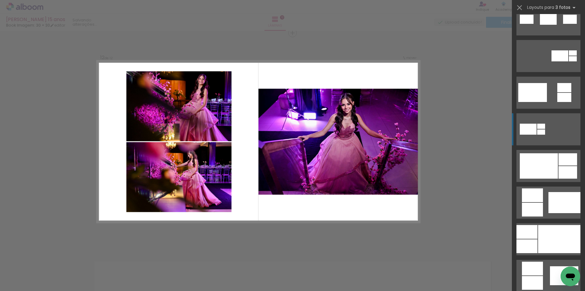
scroll to position [305, 0]
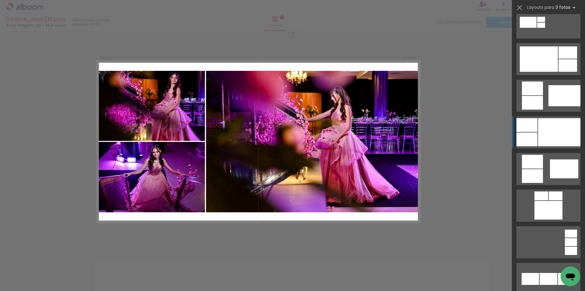
click at [563, 128] on div at bounding box center [559, 132] width 42 height 28
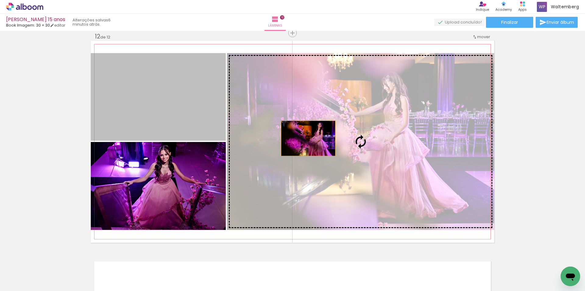
drag, startPoint x: 189, startPoint y: 108, endPoint x: 309, endPoint y: 138, distance: 123.3
click at [0, 0] on slot at bounding box center [0, 0] width 0 height 0
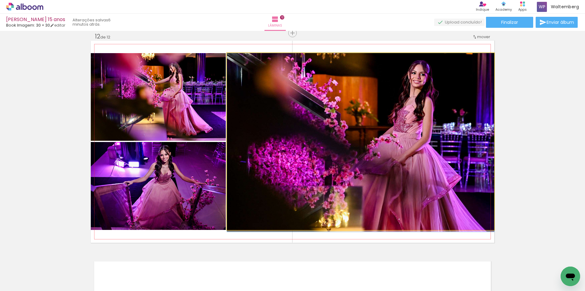
drag, startPoint x: 351, startPoint y: 123, endPoint x: 336, endPoint y: 134, distance: 19.0
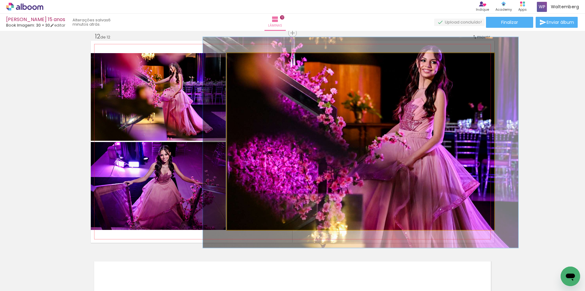
type paper-slider "118"
click at [243, 60] on div at bounding box center [245, 59] width 5 height 5
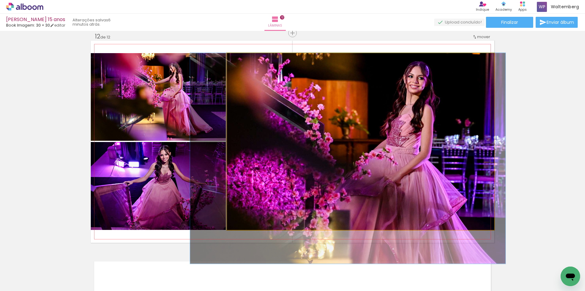
drag, startPoint x: 323, startPoint y: 83, endPoint x: 312, endPoint y: 100, distance: 20.4
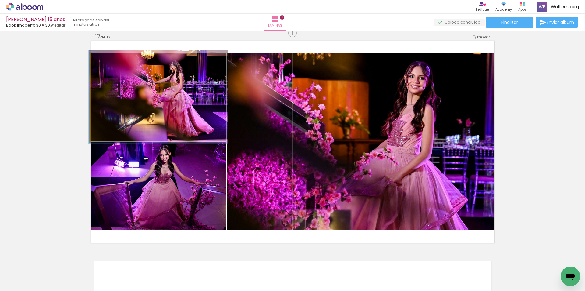
type paper-slider "103"
click at [103, 60] on div at bounding box center [105, 59] width 5 height 5
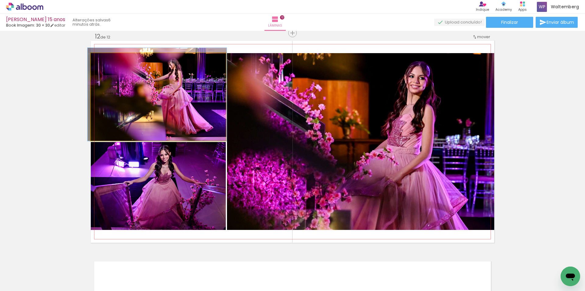
drag, startPoint x: 175, startPoint y: 92, endPoint x: 175, endPoint y: 89, distance: 3.4
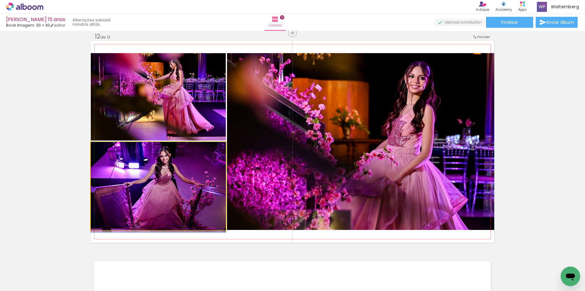
drag, startPoint x: 137, startPoint y: 188, endPoint x: 134, endPoint y: 196, distance: 9.2
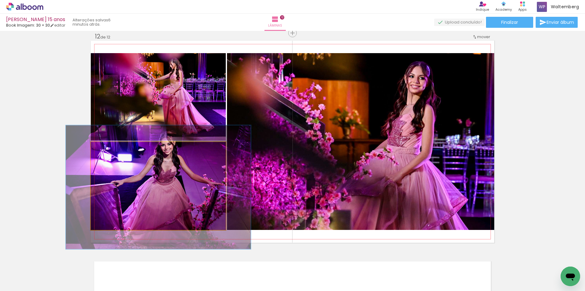
drag, startPoint x: 103, startPoint y: 147, endPoint x: 111, endPoint y: 149, distance: 8.1
type paper-slider "137"
click at [111, 149] on div at bounding box center [112, 147] width 5 height 5
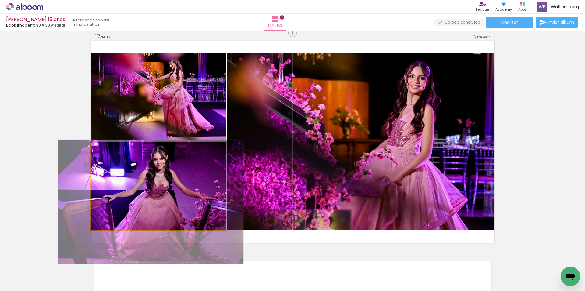
drag, startPoint x: 160, startPoint y: 168, endPoint x: 153, endPoint y: 181, distance: 14.5
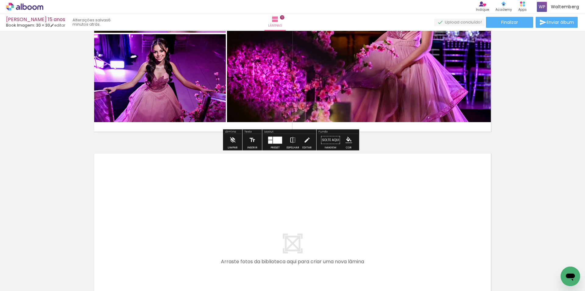
scroll to position [2518, 0]
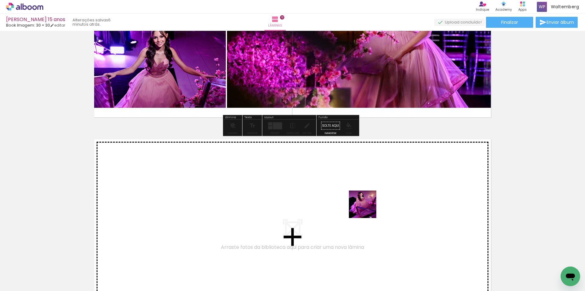
drag, startPoint x: 479, startPoint y: 265, endPoint x: 367, endPoint y: 208, distance: 125.9
click at [367, 208] on quentale-workspace at bounding box center [292, 145] width 585 height 291
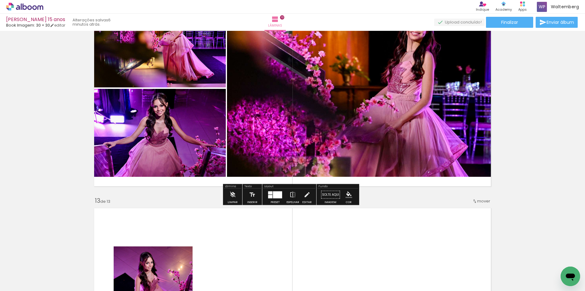
scroll to position [2552, 0]
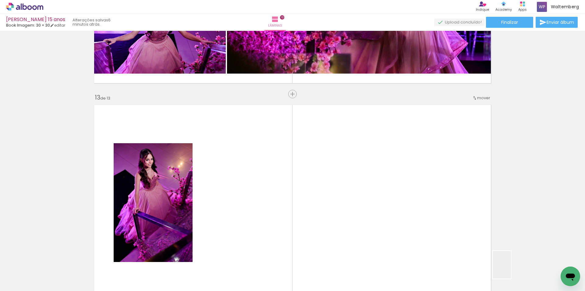
drag, startPoint x: 511, startPoint y: 269, endPoint x: 380, endPoint y: 171, distance: 163.9
click at [382, 173] on quentale-workspace at bounding box center [292, 145] width 585 height 291
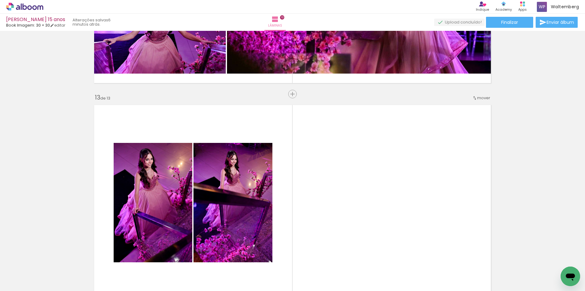
drag, startPoint x: 166, startPoint y: 182, endPoint x: 166, endPoint y: 172, distance: 10.7
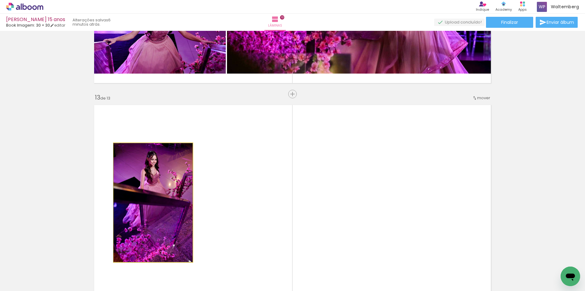
drag, startPoint x: 173, startPoint y: 180, endPoint x: 143, endPoint y: 170, distance: 31.1
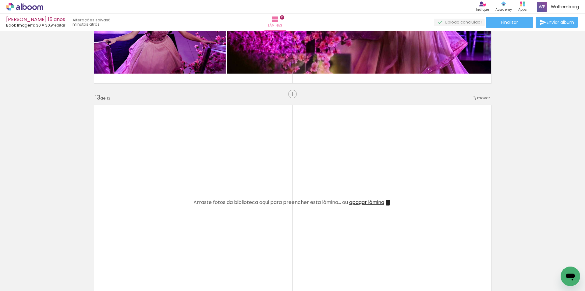
drag, startPoint x: 550, startPoint y: 268, endPoint x: 327, endPoint y: 145, distance: 255.5
click at [327, 145] on quentale-workspace at bounding box center [292, 145] width 585 height 291
click at [327, 145] on quentale-layouter at bounding box center [293, 203] width 404 height 202
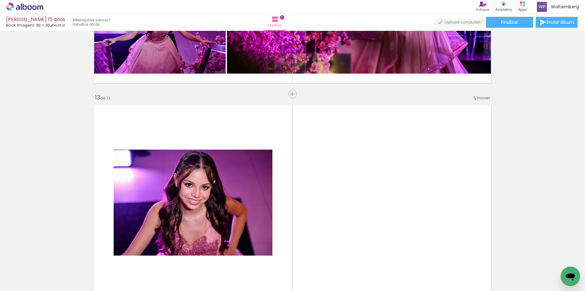
scroll to position [2583, 0]
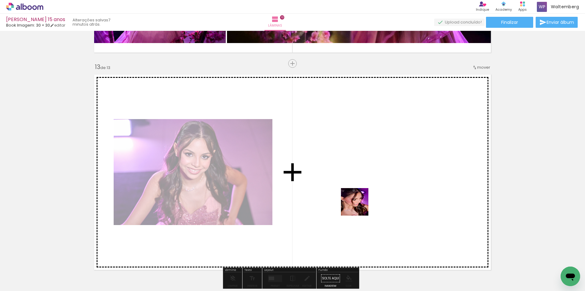
drag, startPoint x: 365, startPoint y: 277, endPoint x: 359, endPoint y: 201, distance: 76.2
click at [359, 204] on quentale-workspace at bounding box center [292, 145] width 585 height 291
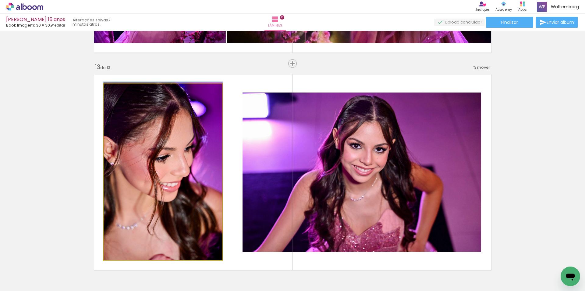
drag, startPoint x: 200, startPoint y: 159, endPoint x: 383, endPoint y: 238, distance: 199.2
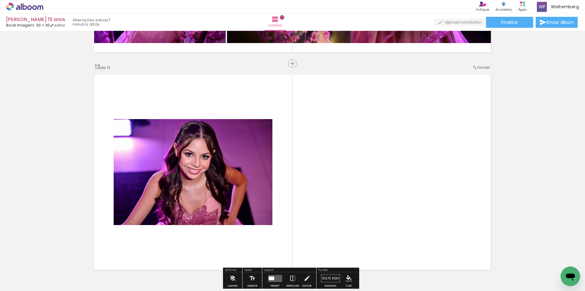
drag, startPoint x: 393, startPoint y: 254, endPoint x: 379, endPoint y: 174, distance: 80.6
click at [379, 174] on quentale-workspace at bounding box center [292, 145] width 585 height 291
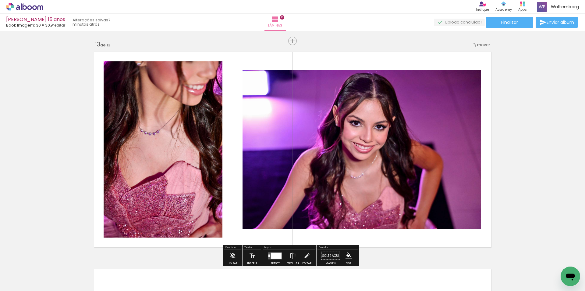
scroll to position [2613, 0]
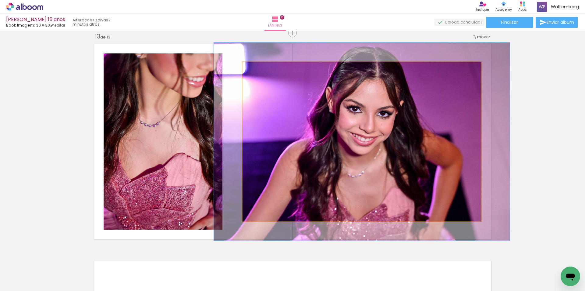
drag, startPoint x: 260, startPoint y: 71, endPoint x: 320, endPoint y: 99, distance: 66.8
type paper-slider "114"
click at [259, 71] on div at bounding box center [262, 68] width 10 height 10
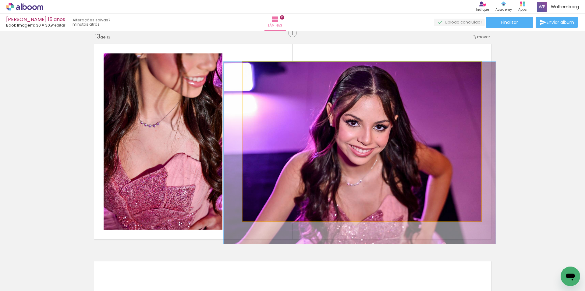
drag, startPoint x: 388, startPoint y: 125, endPoint x: 386, endPoint y: 138, distance: 12.7
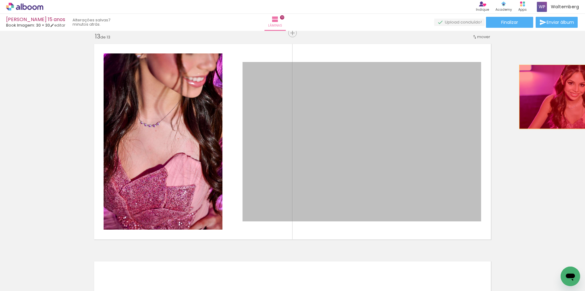
drag, startPoint x: 389, startPoint y: 134, endPoint x: 585, endPoint y: 94, distance: 200.1
click at [585, 94] on div "Inserir lâmina 1 de 13 Inserir lâmina 2 de 13 Inserir lâmina 3 de 13 Inserir lâ…" at bounding box center [292, 161] width 585 height 260
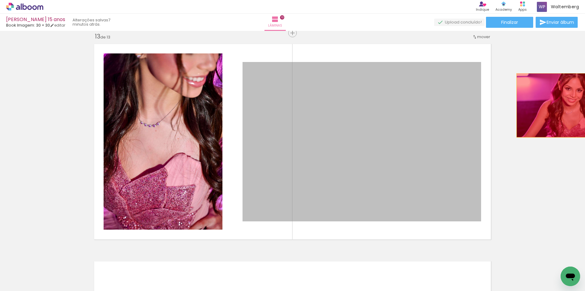
drag, startPoint x: 361, startPoint y: 142, endPoint x: 563, endPoint y: 105, distance: 204.5
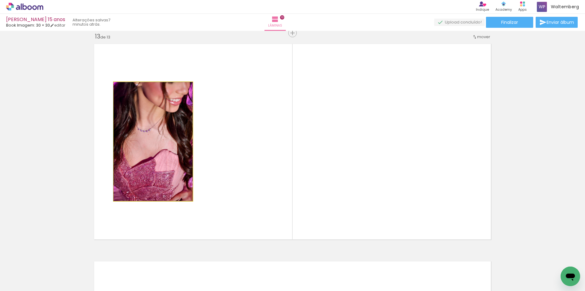
drag, startPoint x: 163, startPoint y: 151, endPoint x: 45, endPoint y: 146, distance: 118.4
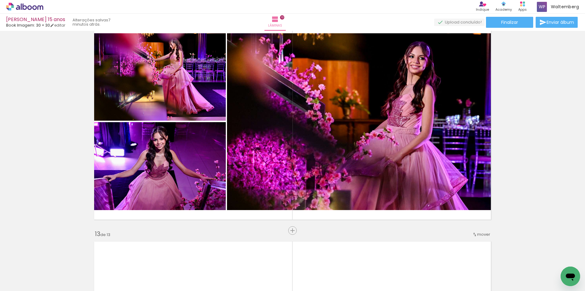
scroll to position [2369, 0]
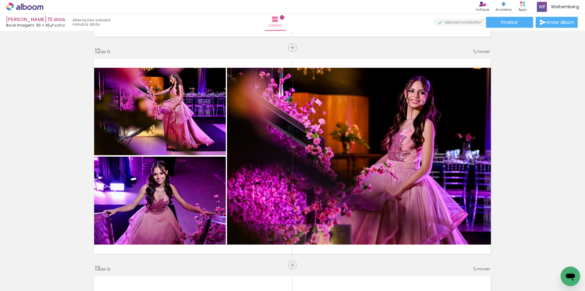
scroll to position [2369, 0]
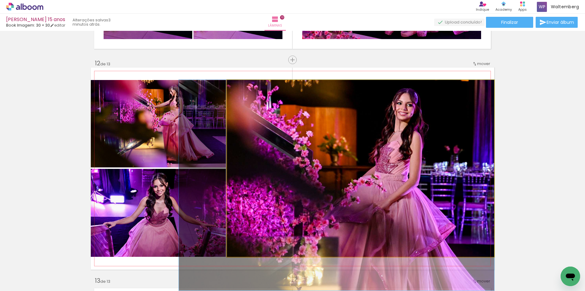
drag, startPoint x: 387, startPoint y: 145, endPoint x: 370, endPoint y: 147, distance: 16.9
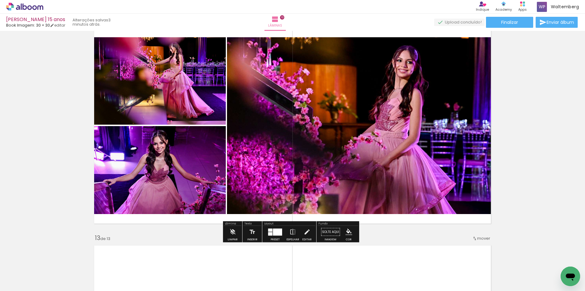
scroll to position [2400, 0]
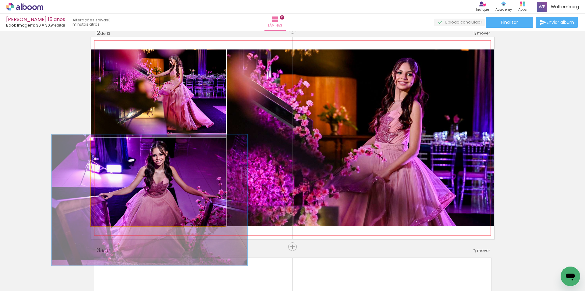
type paper-slider "145"
click at [115, 145] on div at bounding box center [115, 144] width 5 height 5
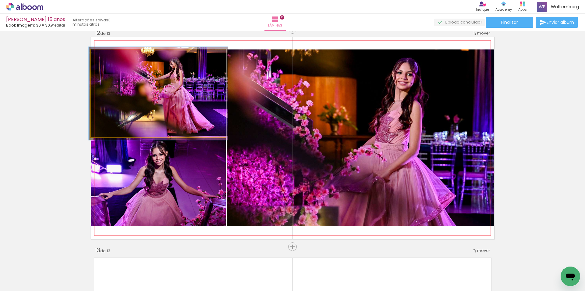
drag, startPoint x: 169, startPoint y: 88, endPoint x: 169, endPoint y: 92, distance: 4.0
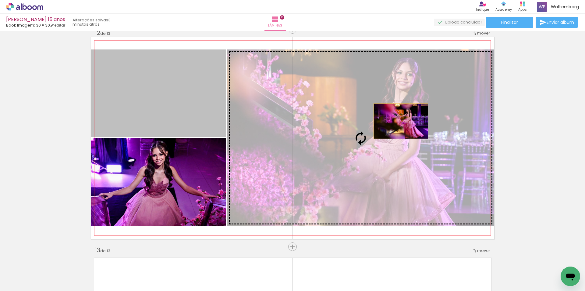
drag, startPoint x: 188, startPoint y: 92, endPoint x: 399, endPoint y: 121, distance: 212.4
click at [0, 0] on slot at bounding box center [0, 0] width 0 height 0
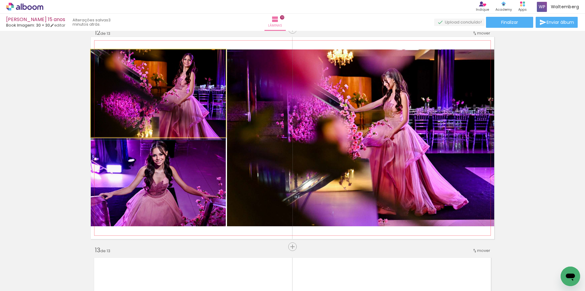
drag, startPoint x: 186, startPoint y: 95, endPoint x: 184, endPoint y: 99, distance: 5.3
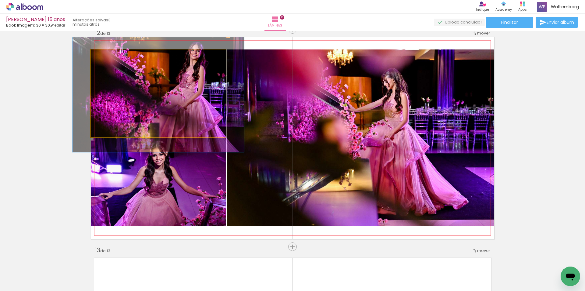
drag, startPoint x: 105, startPoint y: 58, endPoint x: 112, endPoint y: 59, distance: 7.0
type paper-slider "134"
click at [112, 59] on div at bounding box center [111, 56] width 10 height 10
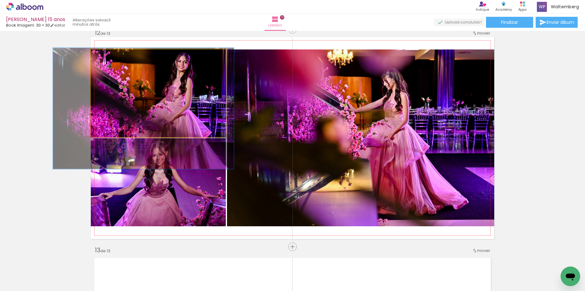
drag, startPoint x: 132, startPoint y: 82, endPoint x: 132, endPoint y: 87, distance: 4.6
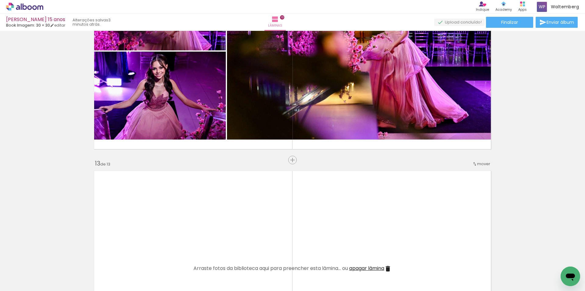
scroll to position [2491, 0]
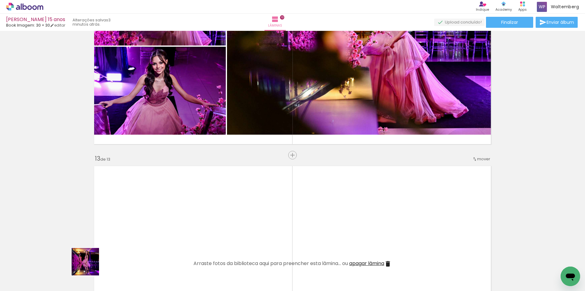
drag, startPoint x: 90, startPoint y: 266, endPoint x: 184, endPoint y: 207, distance: 111.2
click at [182, 211] on quentale-workspace at bounding box center [292, 145] width 585 height 291
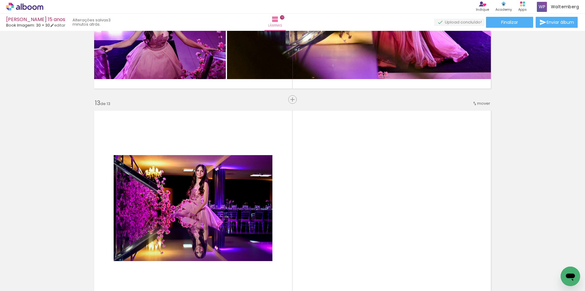
scroll to position [2583, 0]
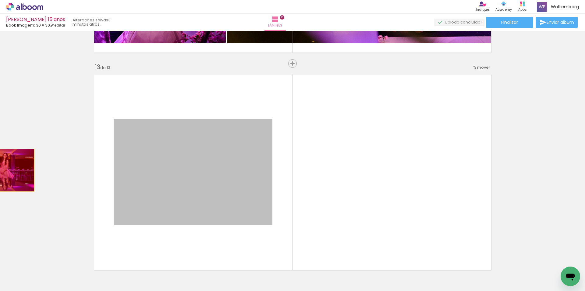
drag, startPoint x: 207, startPoint y: 169, endPoint x: 0, endPoint y: 170, distance: 207.0
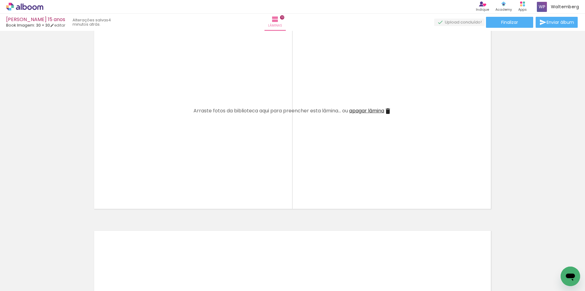
scroll to position [0, 4234]
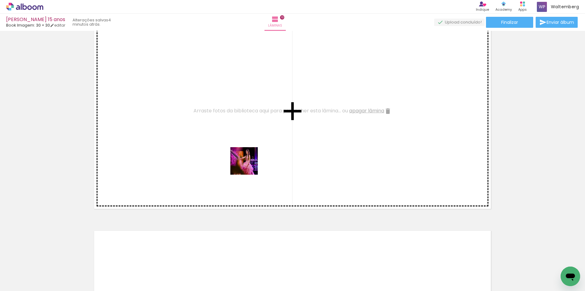
drag, startPoint x: 264, startPoint y: 226, endPoint x: 243, endPoint y: 154, distance: 75.3
click at [243, 154] on quentale-workspace at bounding box center [292, 145] width 585 height 291
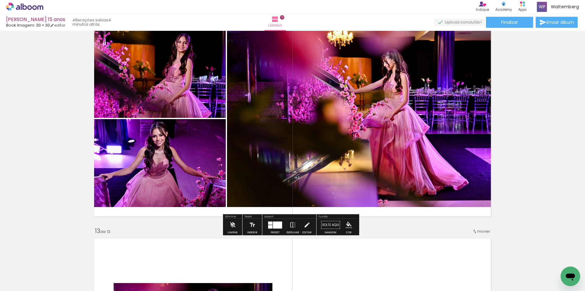
scroll to position [2400, 0]
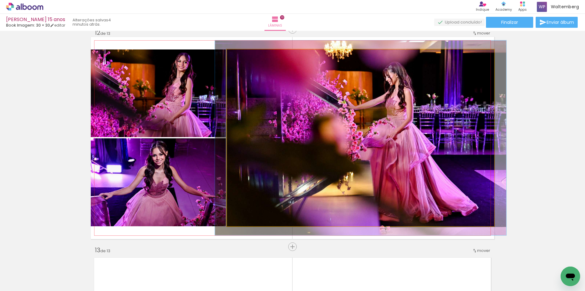
type paper-slider "109"
click at [245, 55] on div at bounding box center [243, 56] width 10 height 10
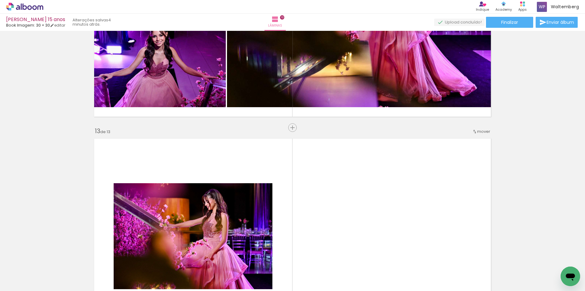
scroll to position [2522, 0]
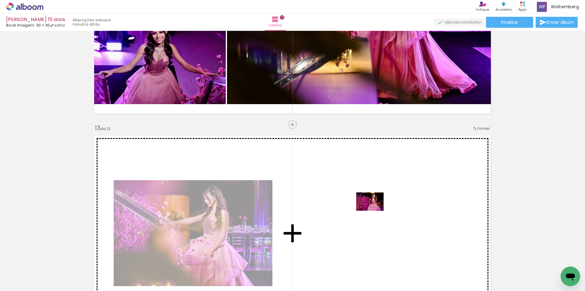
drag, startPoint x: 182, startPoint y: 266, endPoint x: 375, endPoint y: 210, distance: 200.4
click at [375, 210] on quentale-workspace at bounding box center [292, 145] width 585 height 291
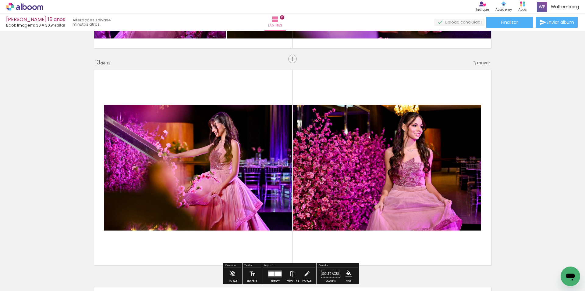
scroll to position [2613, 0]
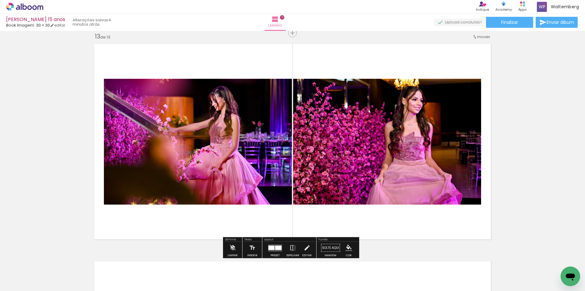
drag, startPoint x: 234, startPoint y: 164, endPoint x: 261, endPoint y: 160, distance: 26.8
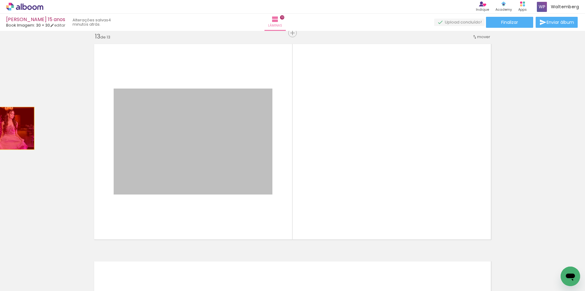
drag, startPoint x: 210, startPoint y: 145, endPoint x: 0, endPoint y: 129, distance: 210.4
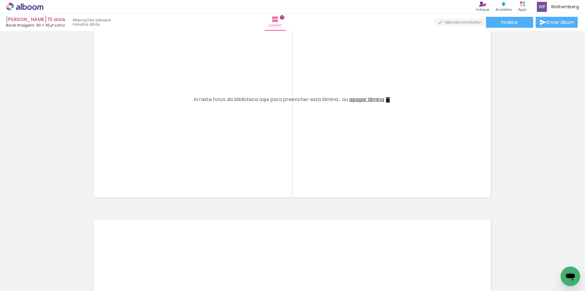
scroll to position [2583, 0]
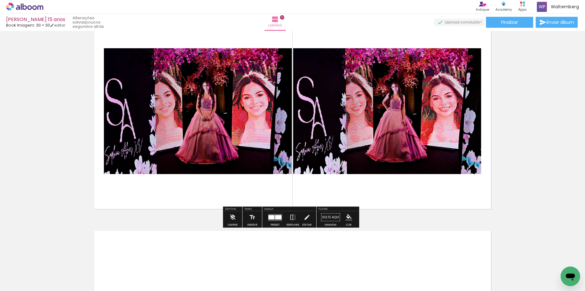
scroll to position [0, 4600]
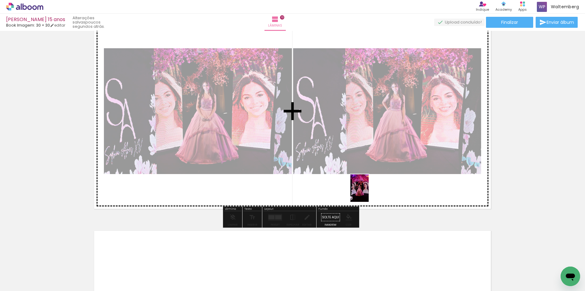
drag, startPoint x: 310, startPoint y: 280, endPoint x: 369, endPoint y: 192, distance: 105.0
click at [369, 192] on quentale-workspace at bounding box center [292, 145] width 585 height 291
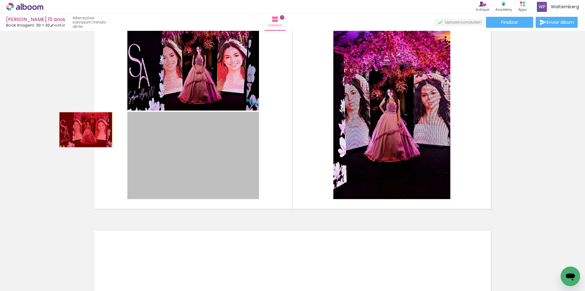
drag, startPoint x: 213, startPoint y: 145, endPoint x: 24, endPoint y: 126, distance: 190.0
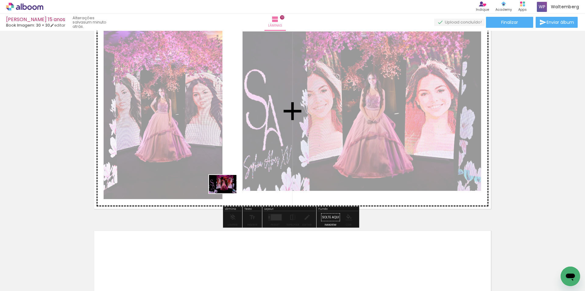
drag, startPoint x: 214, startPoint y: 232, endPoint x: 228, endPoint y: 192, distance: 42.7
click at [228, 192] on quentale-workspace at bounding box center [292, 145] width 585 height 291
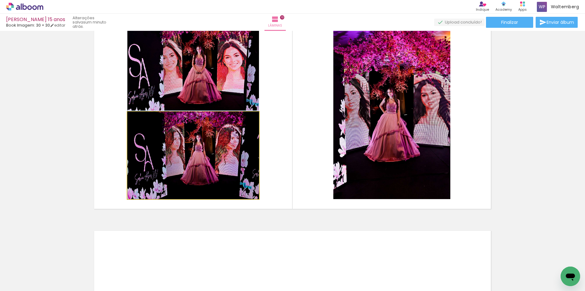
drag, startPoint x: 215, startPoint y: 158, endPoint x: 36, endPoint y: 121, distance: 182.9
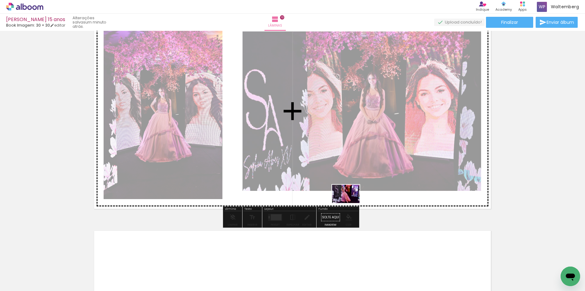
drag, startPoint x: 381, startPoint y: 273, endPoint x: 351, endPoint y: 203, distance: 76.2
click at [351, 203] on quentale-workspace at bounding box center [292, 145] width 585 height 291
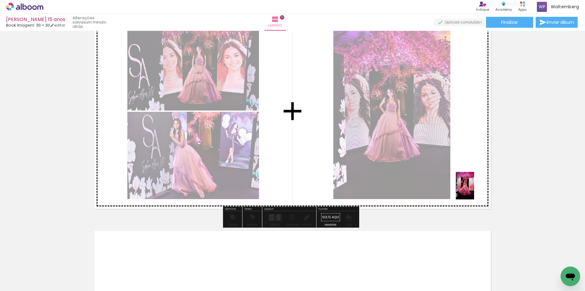
drag, startPoint x: 451, startPoint y: 258, endPoint x: 474, endPoint y: 190, distance: 72.2
click at [474, 190] on quentale-workspace at bounding box center [292, 145] width 585 height 291
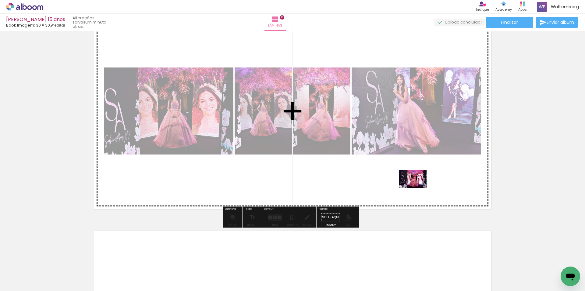
drag, startPoint x: 416, startPoint y: 261, endPoint x: 418, endPoint y: 188, distance: 73.2
click at [418, 188] on quentale-workspace at bounding box center [292, 145] width 585 height 291
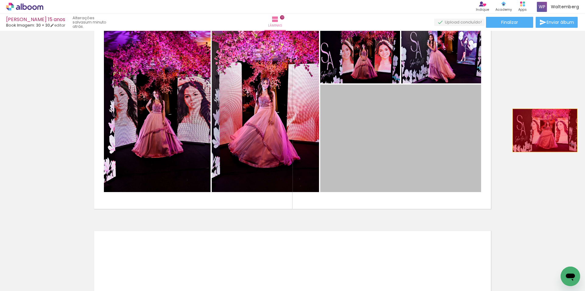
drag, startPoint x: 524, startPoint y: 137, endPoint x: 525, endPoint y: 133, distance: 4.0
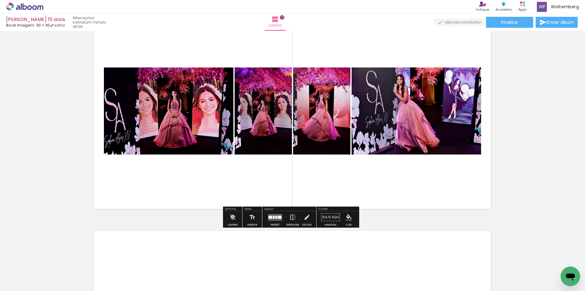
scroll to position [0, 4783]
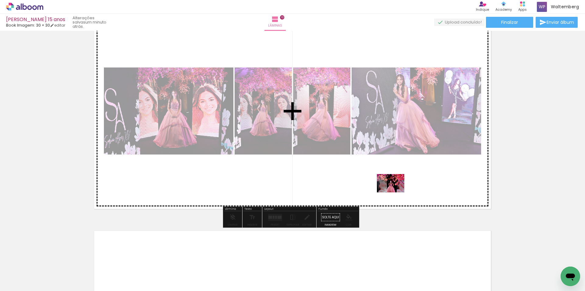
drag, startPoint x: 395, startPoint y: 237, endPoint x: 395, endPoint y: 192, distance: 44.5
click at [395, 192] on quentale-workspace at bounding box center [292, 145] width 585 height 291
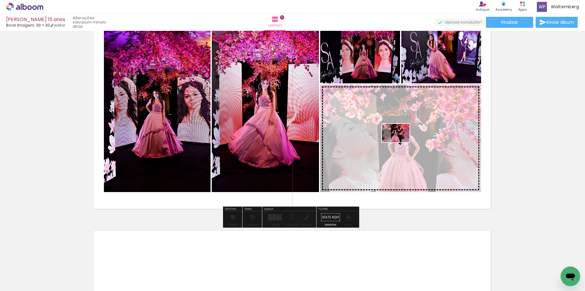
drag, startPoint x: 375, startPoint y: 273, endPoint x: 401, endPoint y: 142, distance: 133.0
click at [401, 142] on quentale-workspace at bounding box center [292, 145] width 585 height 291
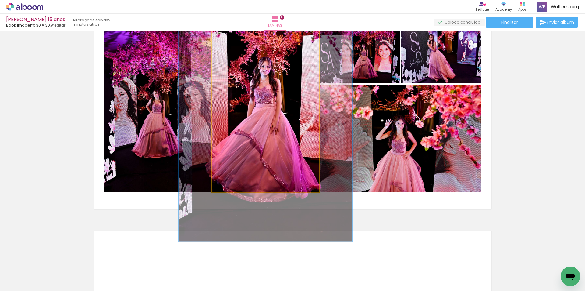
drag, startPoint x: 227, startPoint y: 37, endPoint x: 237, endPoint y: 44, distance: 12.6
type paper-slider "159"
click at [237, 39] on div at bounding box center [239, 36] width 5 height 5
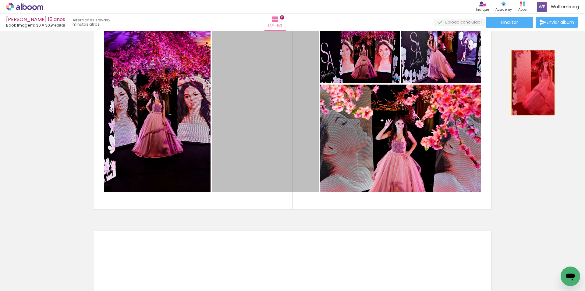
drag, startPoint x: 272, startPoint y: 106, endPoint x: 516, endPoint y: 91, distance: 244.7
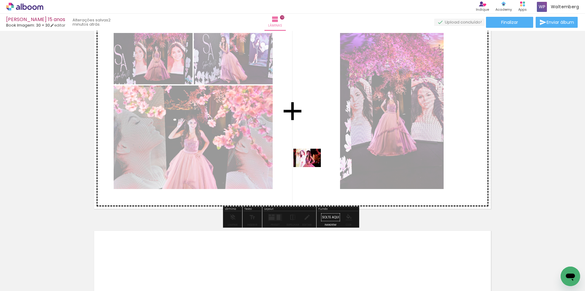
drag, startPoint x: 324, startPoint y: 227, endPoint x: 312, endPoint y: 167, distance: 61.8
click at [312, 167] on quentale-workspace at bounding box center [292, 145] width 585 height 291
click at [312, 167] on quentale-layouter at bounding box center [293, 111] width 404 height 202
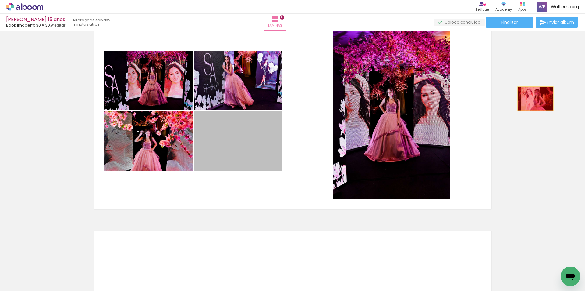
drag, startPoint x: 248, startPoint y: 151, endPoint x: 534, endPoint y: 98, distance: 290.1
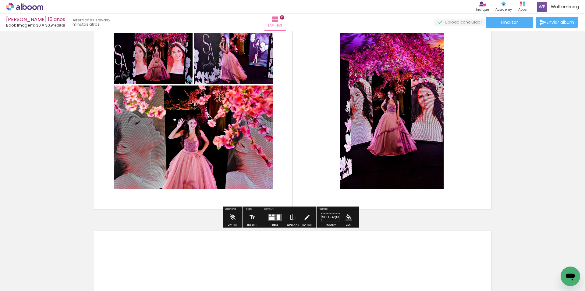
click at [277, 214] on div at bounding box center [279, 216] width 4 height 5
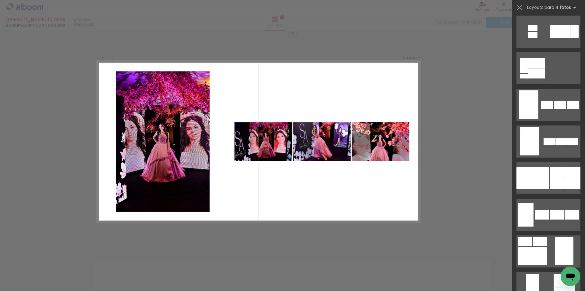
scroll to position [427, 0]
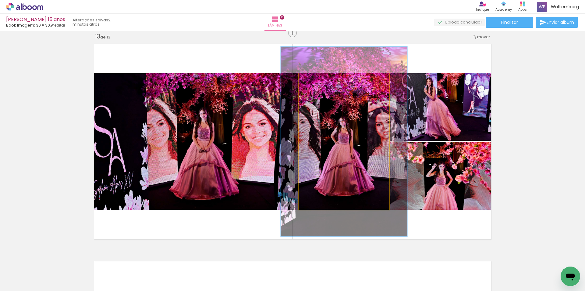
drag, startPoint x: 316, startPoint y: 81, endPoint x: 354, endPoint y: 134, distance: 64.8
type paper-slider "138"
click at [321, 82] on div at bounding box center [322, 80] width 10 height 10
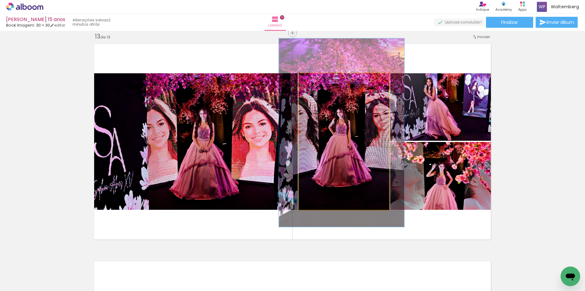
drag, startPoint x: 350, startPoint y: 137, endPoint x: 385, endPoint y: 146, distance: 36.1
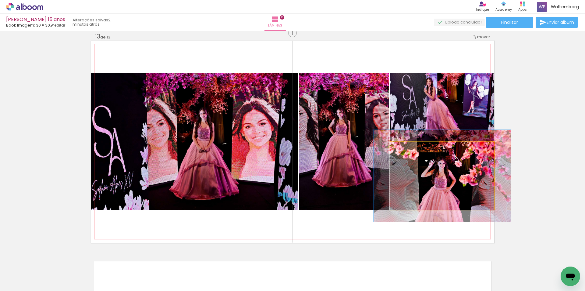
drag, startPoint x: 403, startPoint y: 149, endPoint x: 408, endPoint y: 148, distance: 5.0
type paper-slider "133"
click at [408, 148] on div at bounding box center [412, 148] width 10 height 10
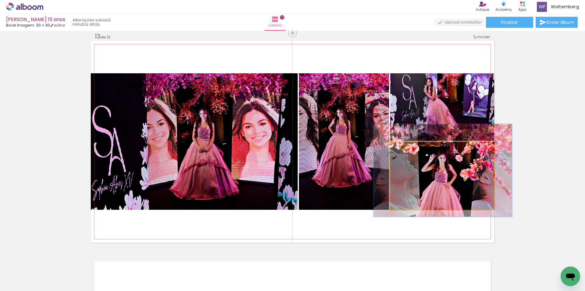
drag, startPoint x: 438, startPoint y: 173, endPoint x: 438, endPoint y: 168, distance: 5.6
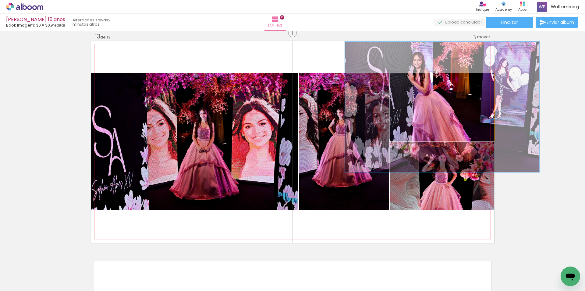
drag, startPoint x: 408, startPoint y: 78, endPoint x: 433, endPoint y: 102, distance: 34.5
type paper-slider "187"
click at [425, 85] on quentale-photo at bounding box center [443, 106] width 104 height 67
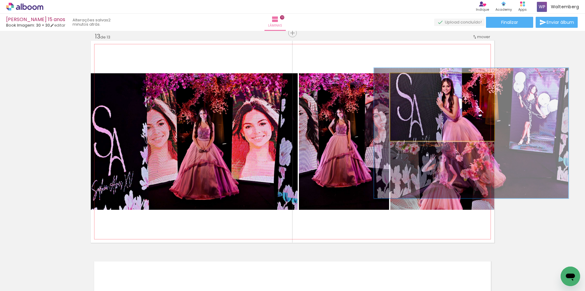
drag, startPoint x: 438, startPoint y: 107, endPoint x: 465, endPoint y: 132, distance: 36.7
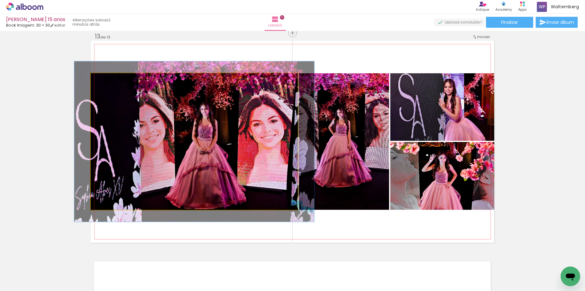
drag, startPoint x: 110, startPoint y: 79, endPoint x: 108, endPoint y: 76, distance: 3.6
type paper-slider "116"
click at [108, 76] on div at bounding box center [117, 80] width 24 height 10
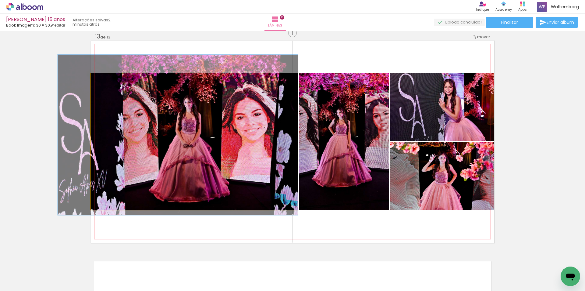
drag, startPoint x: 180, startPoint y: 101, endPoint x: 166, endPoint y: 92, distance: 16.1
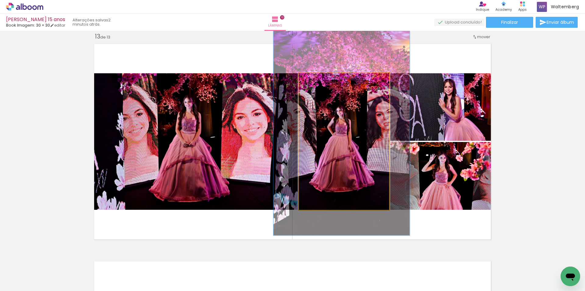
type paper-slider "142"
click at [323, 78] on div at bounding box center [325, 79] width 5 height 5
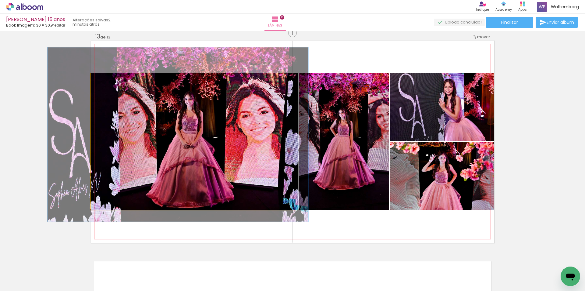
drag, startPoint x: 104, startPoint y: 78, endPoint x: 122, endPoint y: 81, distance: 17.9
type paper-slider "126"
click at [107, 77] on div at bounding box center [111, 80] width 10 height 10
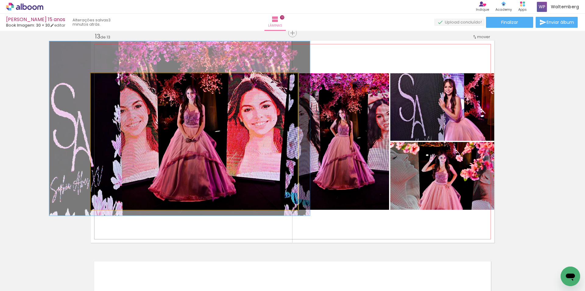
drag, startPoint x: 201, startPoint y: 101, endPoint x: 205, endPoint y: 96, distance: 6.3
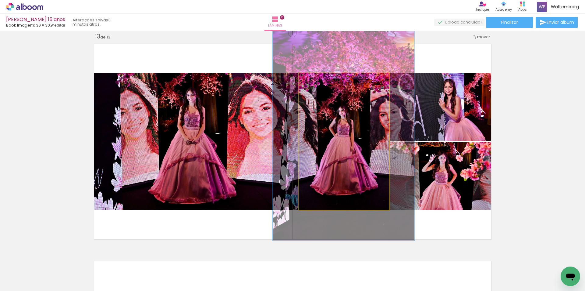
type paper-slider "156"
click at [327, 78] on div at bounding box center [327, 80] width 10 height 10
click at [361, 111] on quentale-photo at bounding box center [344, 141] width 90 height 136
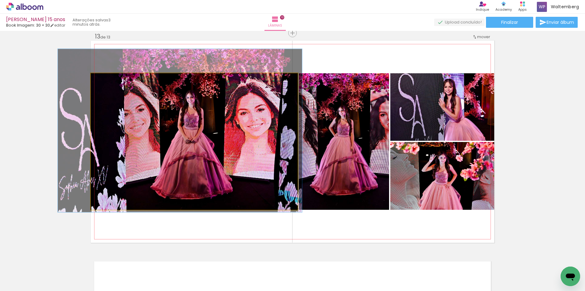
type paper-slider "118"
click at [107, 80] on div at bounding box center [109, 79] width 5 height 5
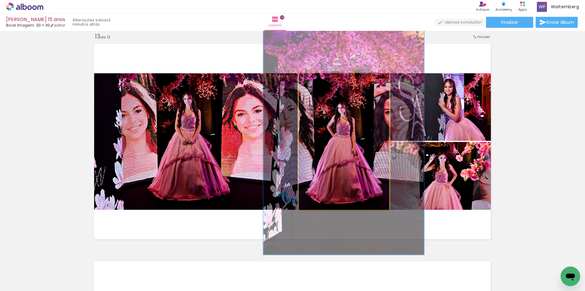
drag, startPoint x: 324, startPoint y: 79, endPoint x: 328, endPoint y: 78, distance: 4.7
type paper-slider "177"
click at [329, 78] on div at bounding box center [331, 79] width 5 height 5
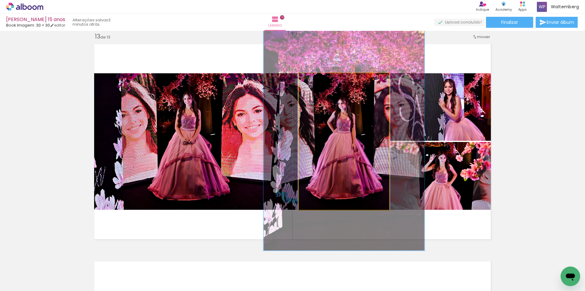
drag, startPoint x: 347, startPoint y: 117, endPoint x: 347, endPoint y: 113, distance: 4.3
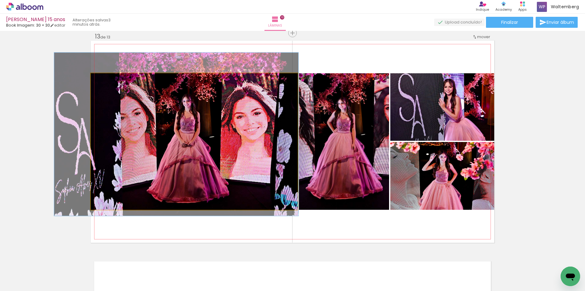
click at [208, 110] on quentale-photo at bounding box center [194, 141] width 207 height 136
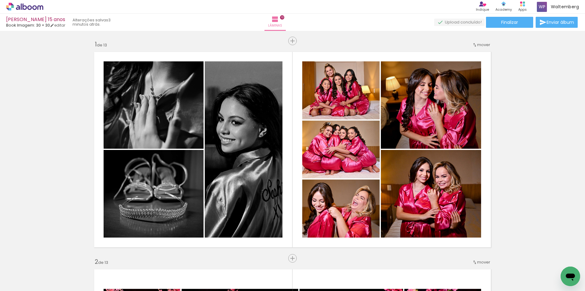
scroll to position [0, 4783]
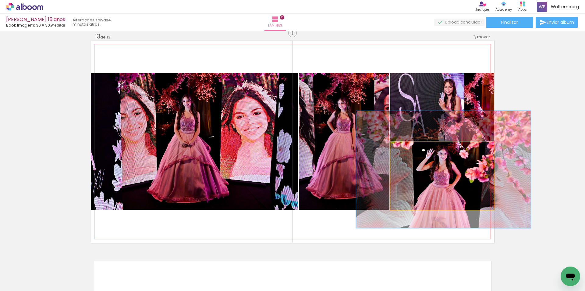
drag, startPoint x: 412, startPoint y: 149, endPoint x: 419, endPoint y: 156, distance: 9.7
type paper-slider "175"
click at [419, 152] on div at bounding box center [421, 148] width 10 height 10
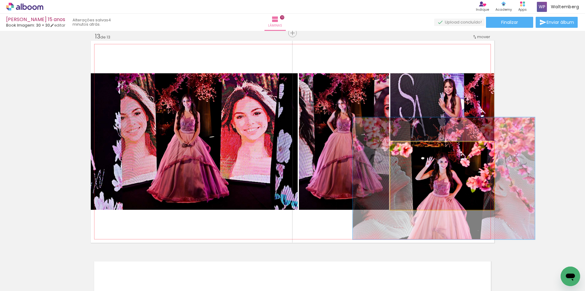
drag, startPoint x: 434, startPoint y: 168, endPoint x: 434, endPoint y: 173, distance: 5.5
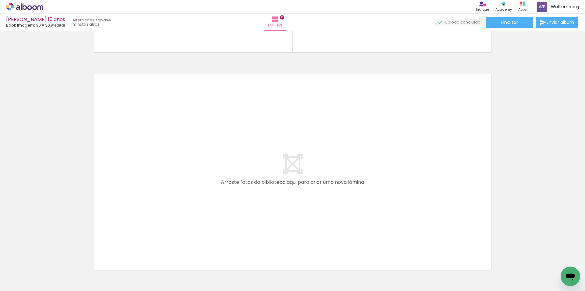
scroll to position [2826, 0]
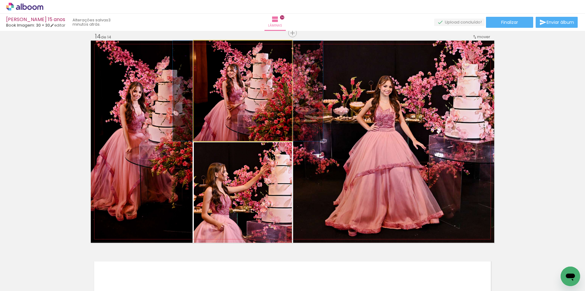
scroll to position [10322, 0]
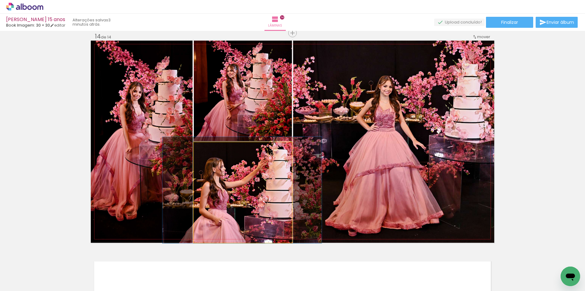
drag, startPoint x: 247, startPoint y: 178, endPoint x: 246, endPoint y: 173, distance: 5.6
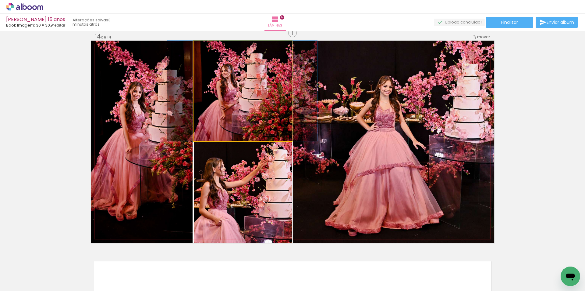
drag, startPoint x: 240, startPoint y: 84, endPoint x: 235, endPoint y: 84, distance: 4.6
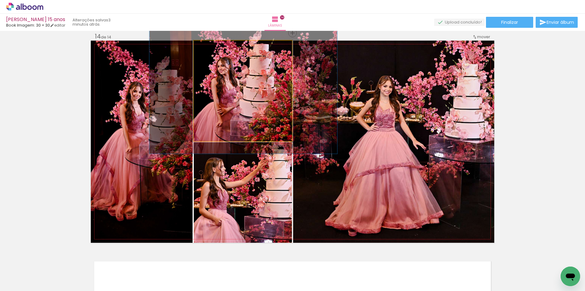
drag, startPoint x: 215, startPoint y: 47, endPoint x: 230, endPoint y: 64, distance: 22.7
type paper-slider "125"
click at [216, 49] on div at bounding box center [214, 47] width 10 height 10
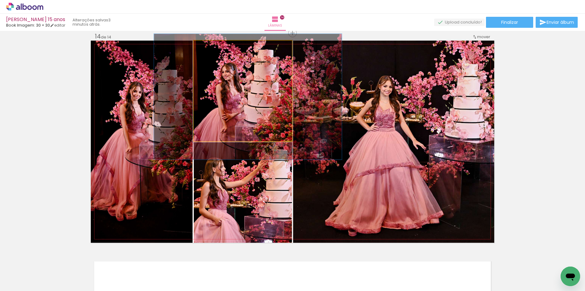
drag, startPoint x: 237, startPoint y: 73, endPoint x: 240, endPoint y: 77, distance: 4.8
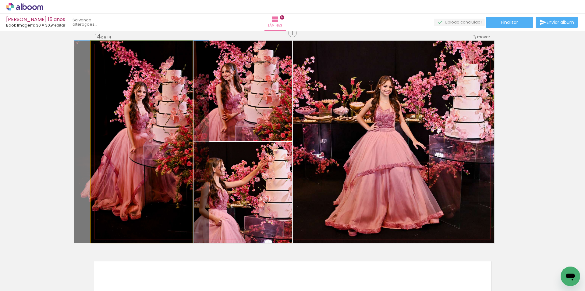
drag, startPoint x: 169, startPoint y: 105, endPoint x: 173, endPoint y: 109, distance: 5.8
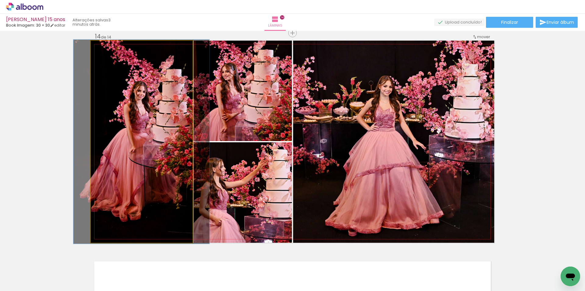
type paper-slider "101"
click at [105, 50] on div at bounding box center [106, 47] width 10 height 10
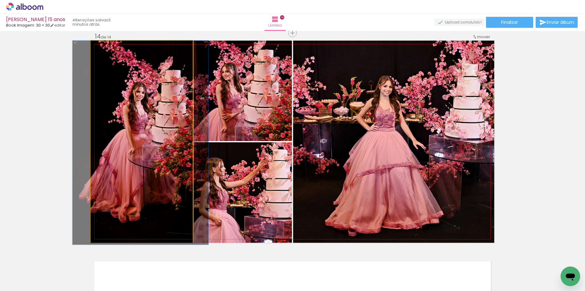
drag, startPoint x: 159, startPoint y: 98, endPoint x: 159, endPoint y: 107, distance: 9.5
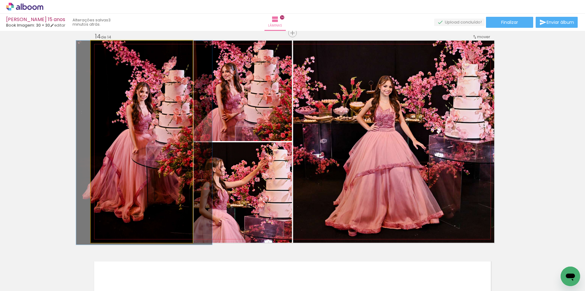
drag, startPoint x: 141, startPoint y: 105, endPoint x: 159, endPoint y: 110, distance: 19.0
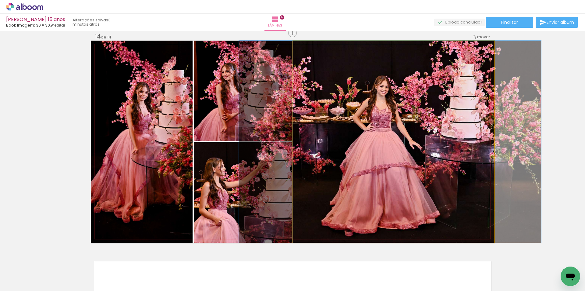
drag, startPoint x: 381, startPoint y: 137, endPoint x: 379, endPoint y: 133, distance: 4.4
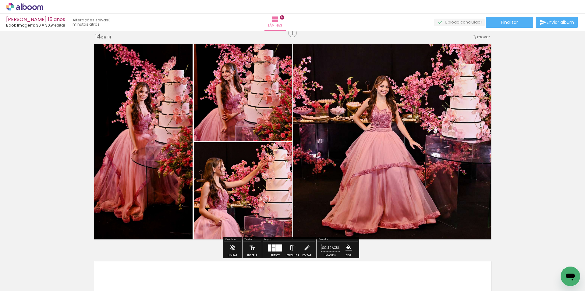
click at [294, 245] on iron-icon at bounding box center [293, 247] width 7 height 12
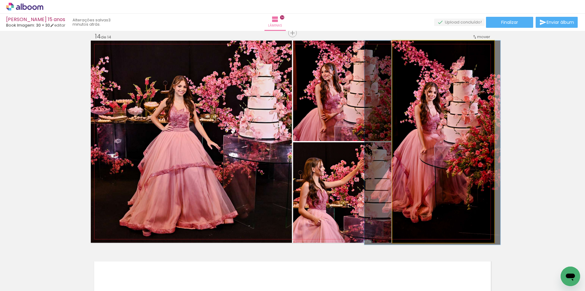
drag, startPoint x: 436, startPoint y: 118, endPoint x: 428, endPoint y: 119, distance: 7.6
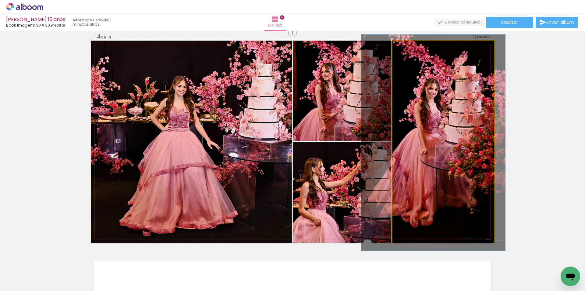
drag, startPoint x: 406, startPoint y: 46, endPoint x: 427, endPoint y: 85, distance: 44.4
type paper-slider "105"
click at [407, 50] on div at bounding box center [409, 47] width 10 height 10
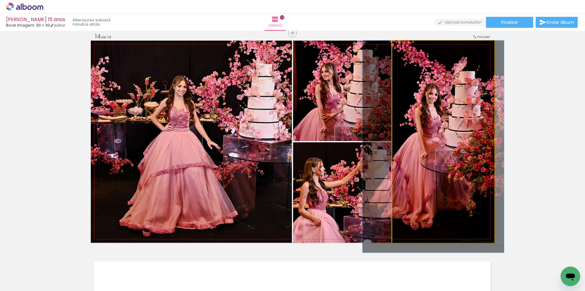
drag, startPoint x: 434, startPoint y: 105, endPoint x: 434, endPoint y: 133, distance: 27.4
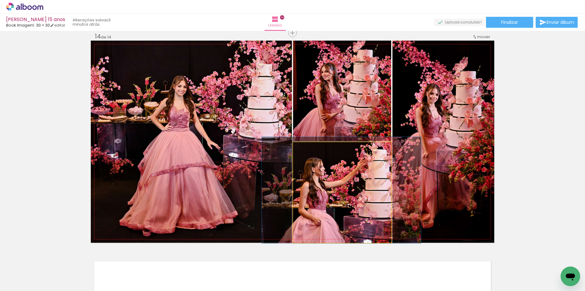
click at [352, 177] on quentale-photo at bounding box center [342, 192] width 98 height 100
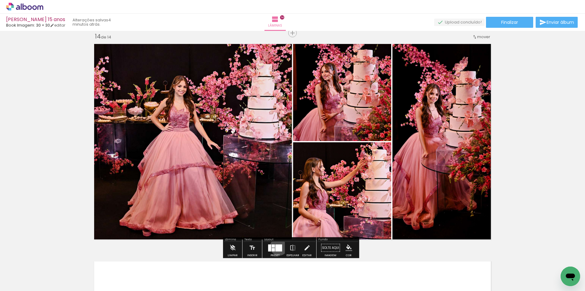
click at [278, 246] on div at bounding box center [279, 247] width 7 height 7
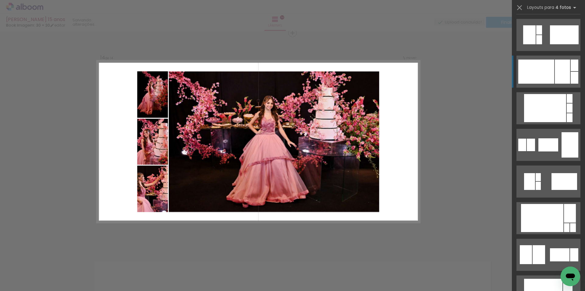
scroll to position [9251, 0]
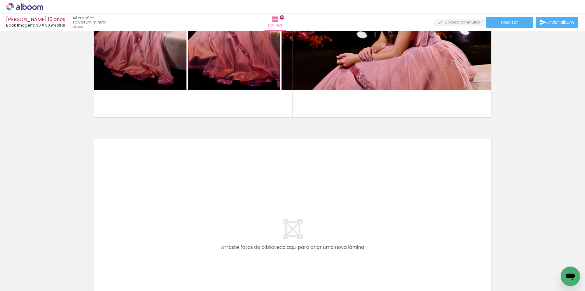
scroll to position [0, 5882]
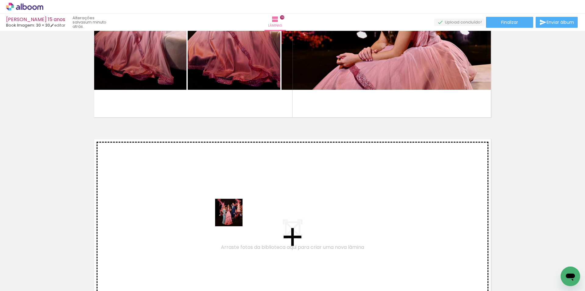
drag, startPoint x: 296, startPoint y: 267, endPoint x: 232, endPoint y: 215, distance: 82.1
click at [232, 215] on quentale-workspace at bounding box center [292, 145] width 585 height 291
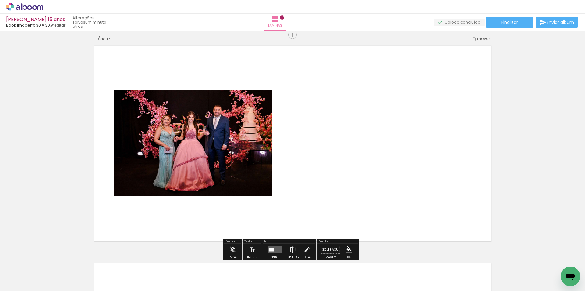
scroll to position [3481, 0]
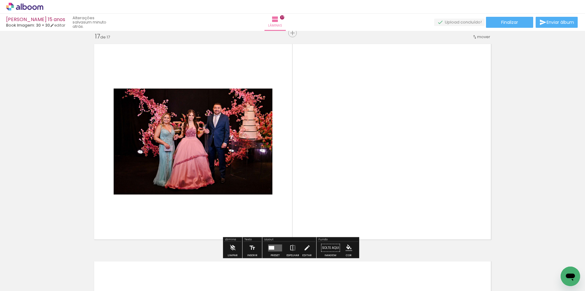
drag, startPoint x: 439, startPoint y: 221, endPoint x: 411, endPoint y: 195, distance: 38.0
click at [411, 195] on quentale-workspace at bounding box center [292, 145] width 585 height 291
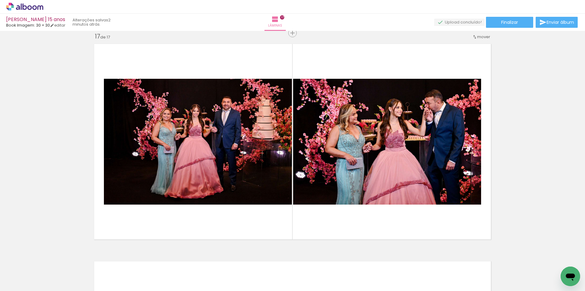
scroll to position [0, 6168]
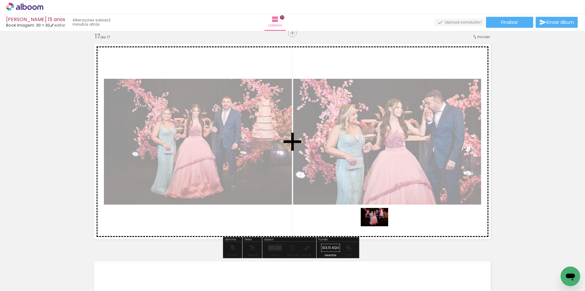
drag, startPoint x: 384, startPoint y: 257, endPoint x: 379, endPoint y: 226, distance: 31.2
click at [379, 226] on quentale-workspace at bounding box center [292, 145] width 585 height 291
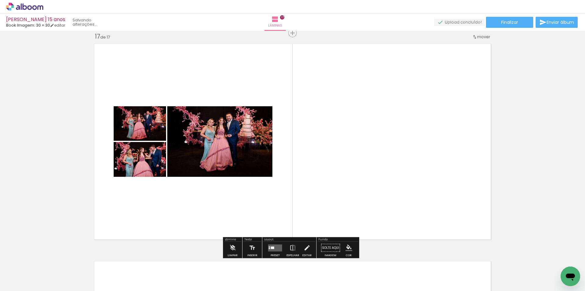
scroll to position [0, 6058]
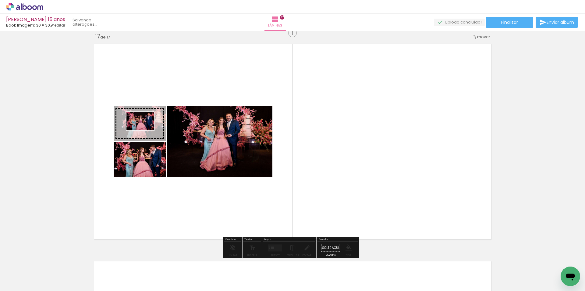
drag, startPoint x: 188, startPoint y: 272, endPoint x: 145, endPoint y: 130, distance: 148.0
click at [145, 130] on quentale-workspace at bounding box center [292, 145] width 585 height 291
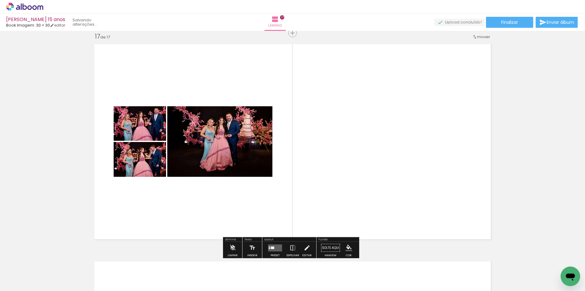
click at [275, 245] on quentale-layouter at bounding box center [275, 247] width 14 height 7
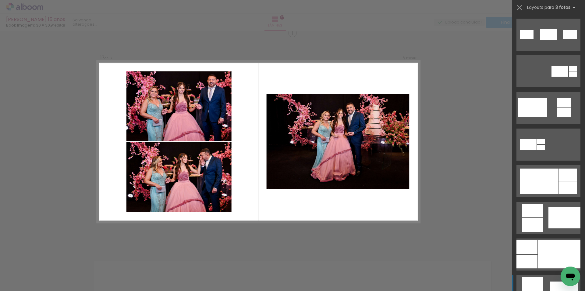
scroll to position [335, 0]
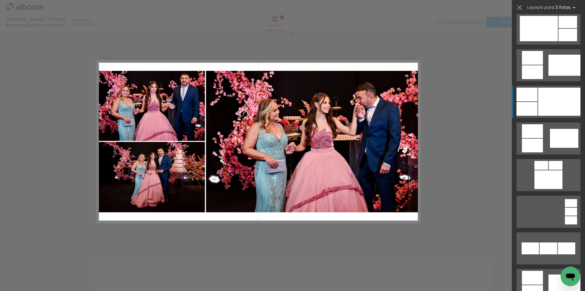
click at [563, 96] on div at bounding box center [559, 102] width 42 height 28
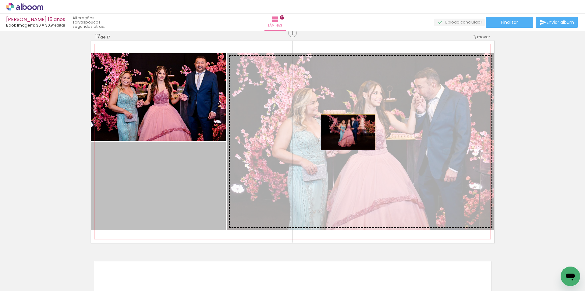
drag, startPoint x: 183, startPoint y: 179, endPoint x: 346, endPoint y: 132, distance: 170.0
click at [0, 0] on slot at bounding box center [0, 0] width 0 height 0
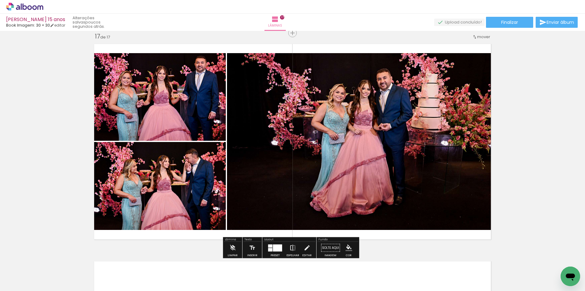
click at [291, 248] on iron-icon at bounding box center [293, 247] width 7 height 12
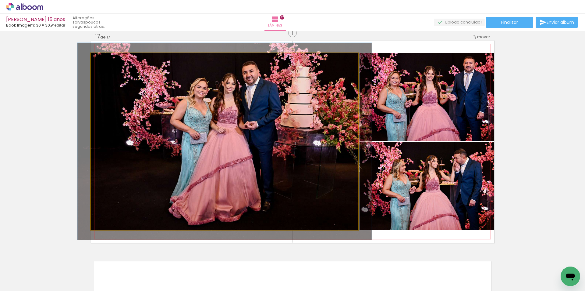
type paper-slider "110"
click at [107, 62] on div at bounding box center [117, 60] width 24 height 10
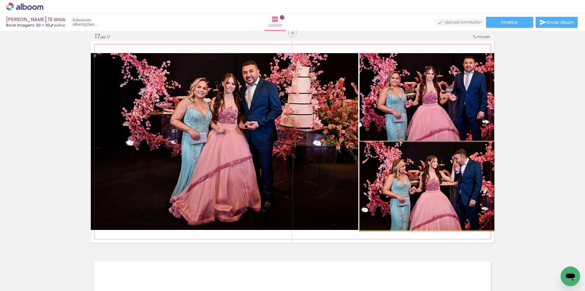
drag, startPoint x: 396, startPoint y: 173, endPoint x: 384, endPoint y: 173, distance: 11.6
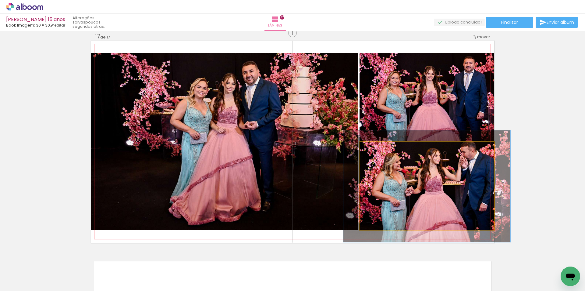
drag, startPoint x: 374, startPoint y: 148, endPoint x: 379, endPoint y: 150, distance: 5.7
type paper-slider "124"
click at [379, 150] on div at bounding box center [379, 147] width 5 height 5
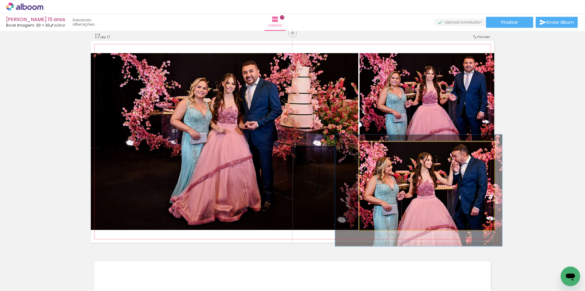
scroll to position [0, 6058]
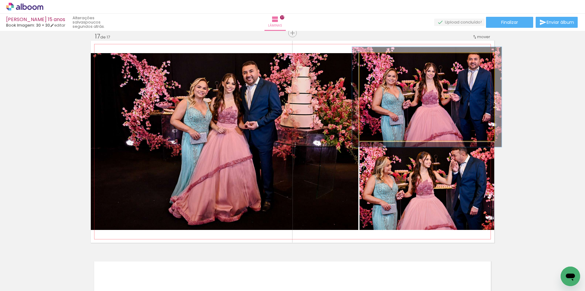
type paper-slider "111"
click at [374, 59] on div at bounding box center [376, 59] width 5 height 5
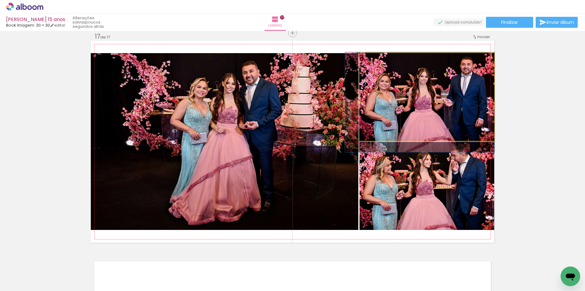
drag, startPoint x: 423, startPoint y: 82, endPoint x: 416, endPoint y: 87, distance: 8.5
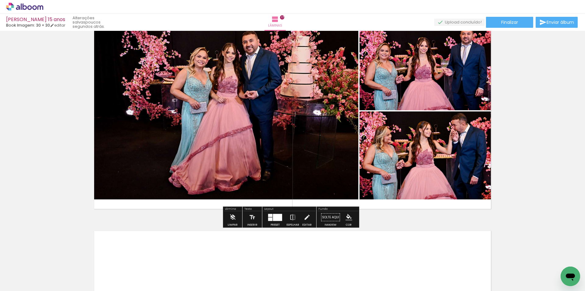
scroll to position [3481, 0]
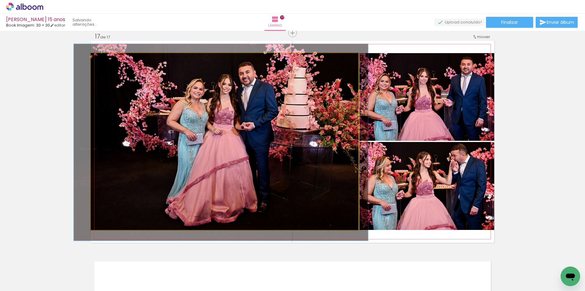
drag, startPoint x: 255, startPoint y: 119, endPoint x: 251, endPoint y: 120, distance: 3.8
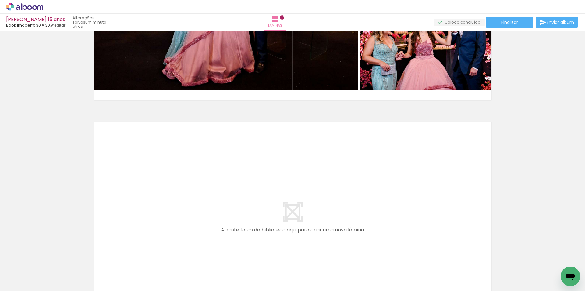
scroll to position [3664, 0]
